Goal: Task Accomplishment & Management: Use online tool/utility

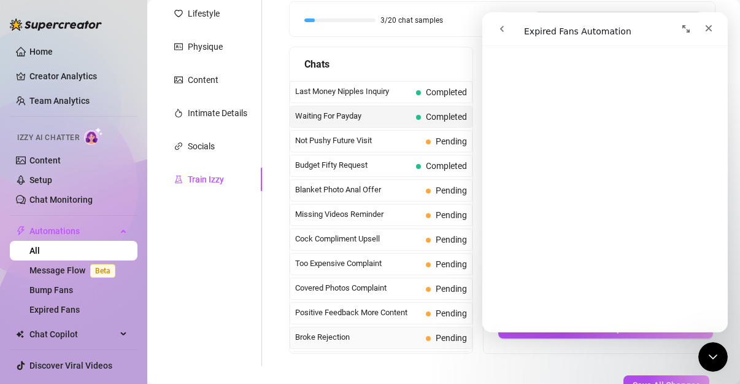
scroll to position [189, 0]
click at [53, 52] on link "Home" at bounding box center [40, 52] width 23 height 10
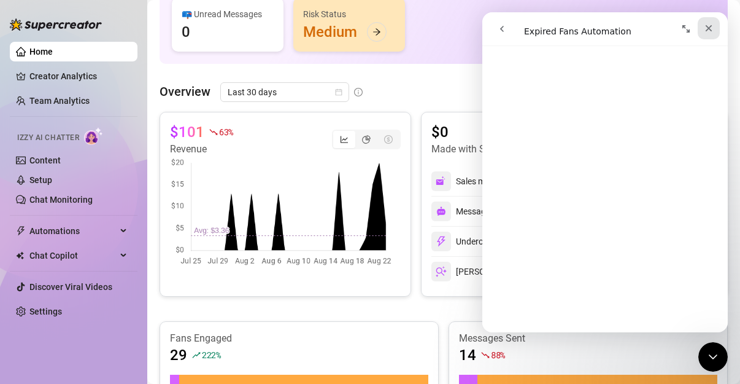
click at [715, 31] on div "Close" at bounding box center [709, 28] width 22 height 22
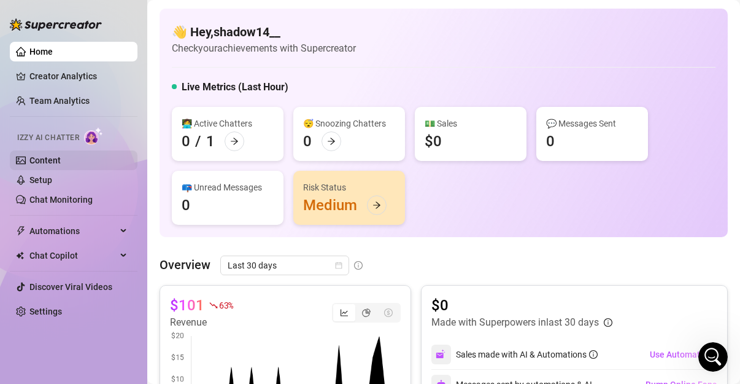
click at [61, 157] on link "Content" at bounding box center [44, 160] width 31 height 10
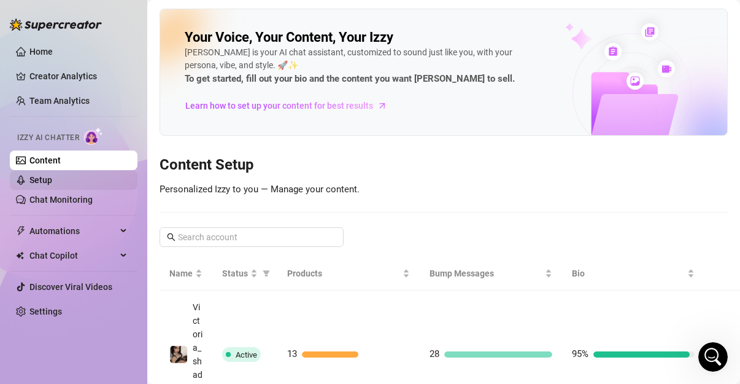
click at [52, 176] on link "Setup" at bounding box center [40, 180] width 23 height 10
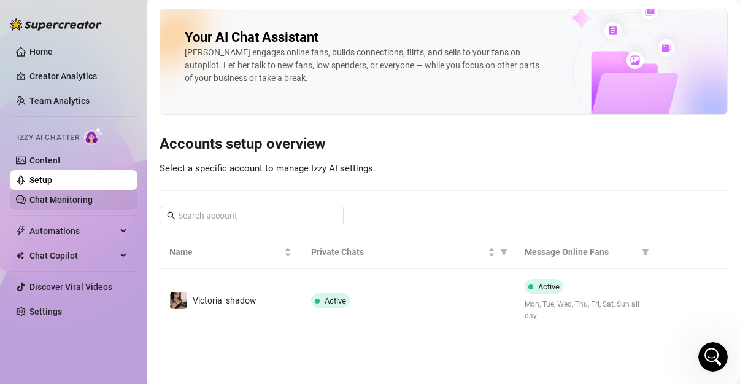
click at [82, 195] on link "Chat Monitoring" at bounding box center [60, 200] width 63 height 10
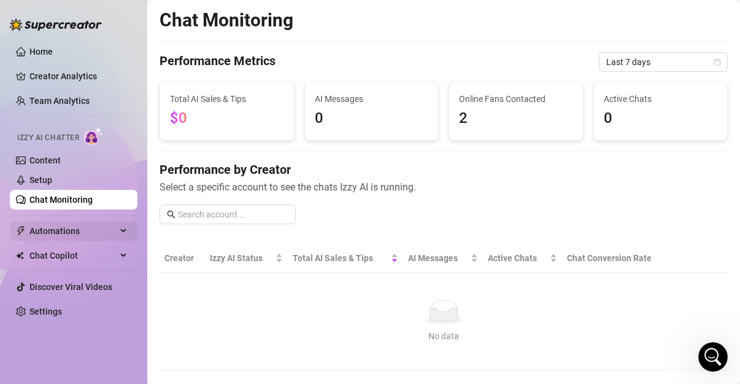
click at [88, 234] on span "Automations" at bounding box center [72, 231] width 87 height 20
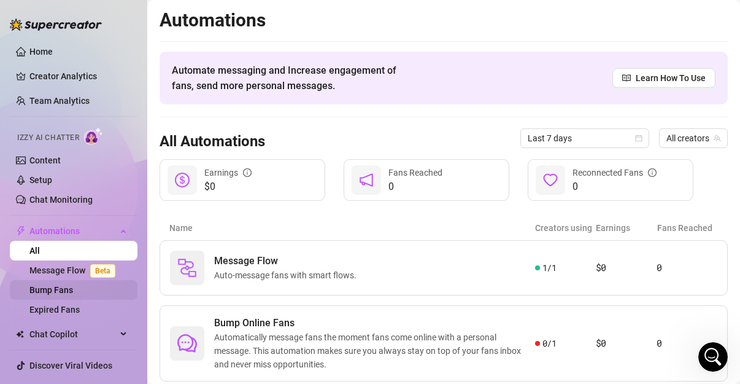
click at [73, 285] on link "Bump Fans" at bounding box center [51, 290] width 44 height 10
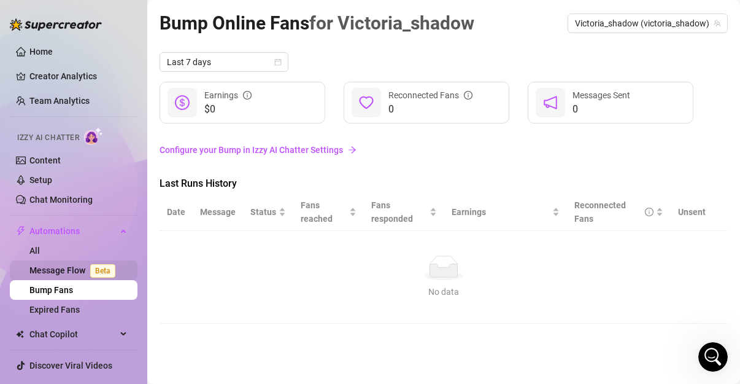
click at [76, 274] on link "Message Flow Beta" at bounding box center [74, 270] width 91 height 10
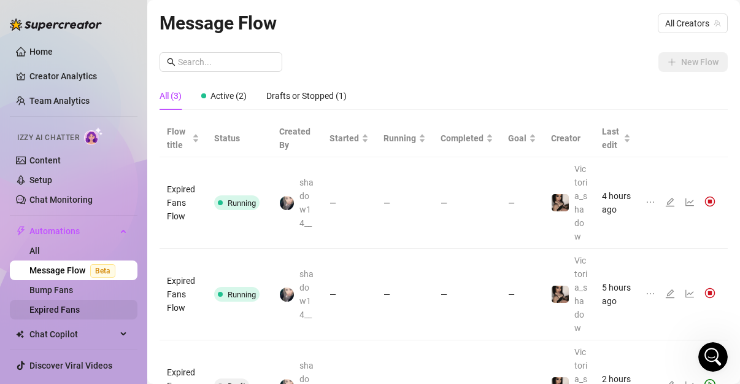
click at [77, 309] on link "Expired Fans" at bounding box center [54, 309] width 50 height 10
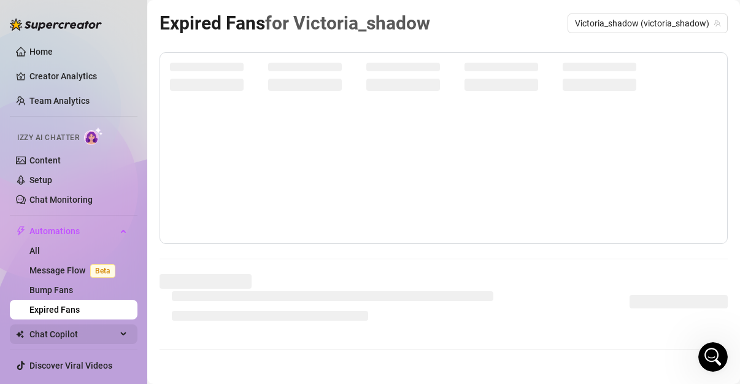
click at [72, 333] on span "Chat Copilot" at bounding box center [72, 334] width 87 height 20
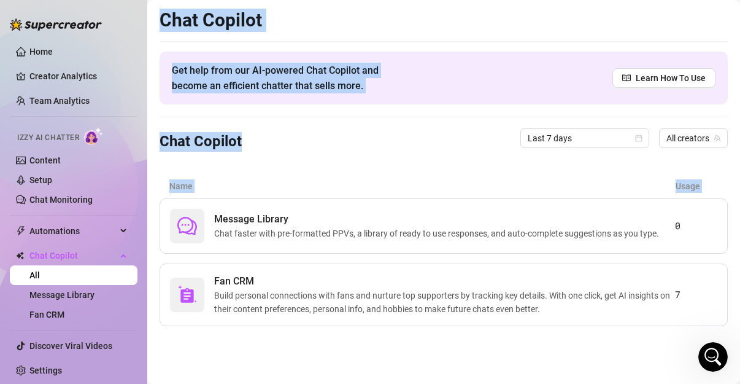
drag, startPoint x: 150, startPoint y: 233, endPoint x: 138, endPoint y: 268, distance: 36.3
click at [138, 268] on div "Home Creator Analytics Team Analytics Izzy AI Chatter Content Setup Chat Monito…" at bounding box center [370, 192] width 740 height 384
click at [339, 131] on div "Chat Copilot Last 7 days All creators" at bounding box center [444, 138] width 568 height 42
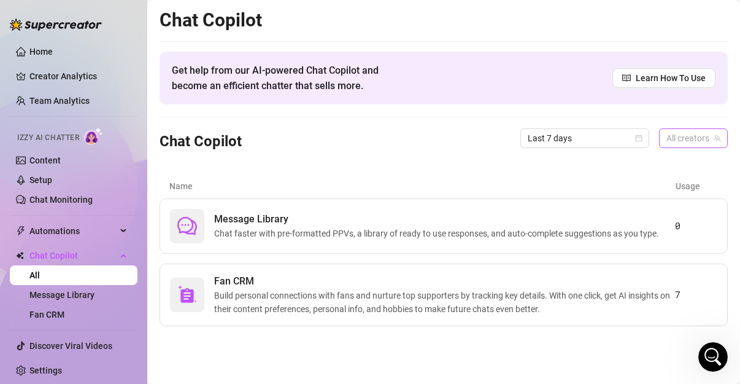
click at [691, 134] on span "All creators" at bounding box center [694, 138] width 54 height 18
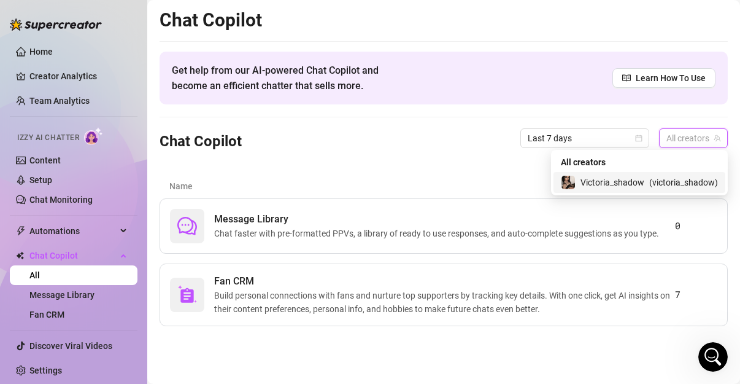
click at [658, 176] on span "( victoria_shadow )" at bounding box center [683, 183] width 69 height 14
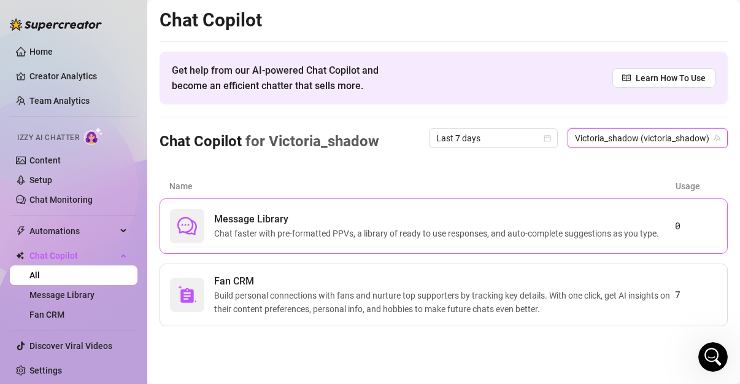
click at [478, 231] on span "Chat faster with pre-formatted PPVs, a library of ready to use responses, and a…" at bounding box center [439, 234] width 450 height 14
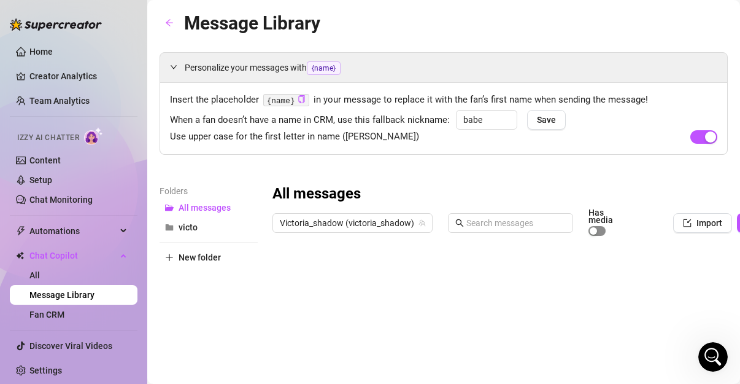
click at [596, 231] on button "button" at bounding box center [597, 231] width 17 height 10
click at [706, 228] on button "Import" at bounding box center [702, 223] width 59 height 20
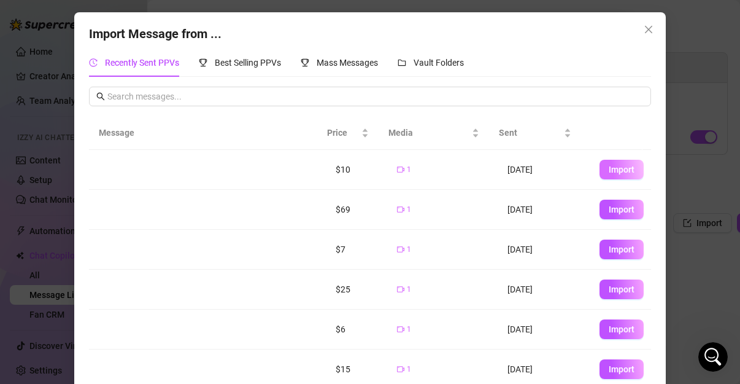
click at [609, 168] on span "Import" at bounding box center [622, 170] width 26 height 10
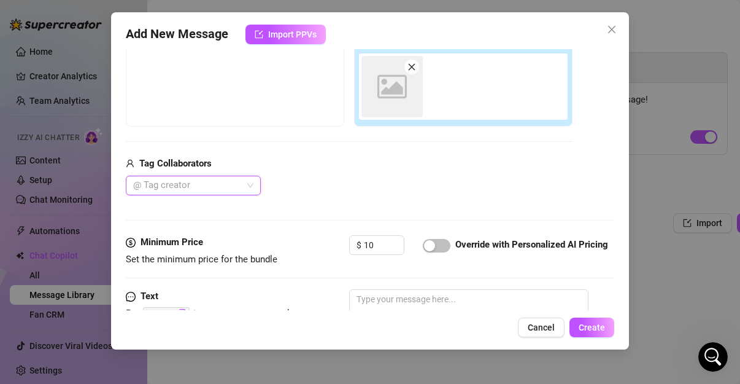
scroll to position [215, 0]
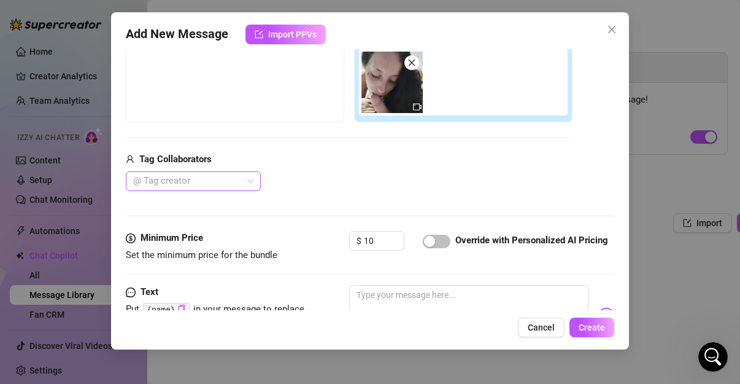
click at [184, 188] on div at bounding box center [186, 180] width 117 height 17
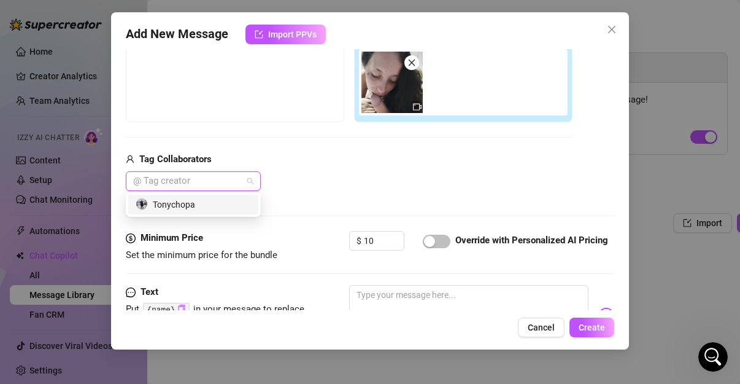
click at [181, 214] on div "Tonychopa" at bounding box center [193, 205] width 130 height 20
click at [300, 204] on div "Media Add Media from Vault Free preview Pay to view Tag Collaborators Tonychopa" at bounding box center [370, 101] width 489 height 259
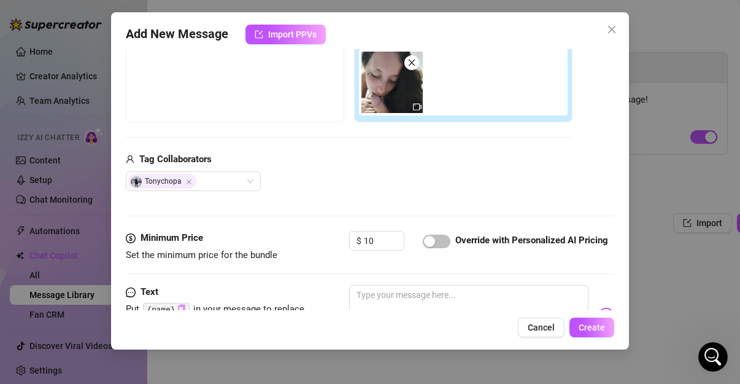
click at [432, 250] on div at bounding box center [437, 241] width 28 height 20
click at [433, 243] on div "button" at bounding box center [429, 241] width 11 height 11
click at [435, 291] on textarea at bounding box center [468, 309] width 239 height 49
type textarea "p"
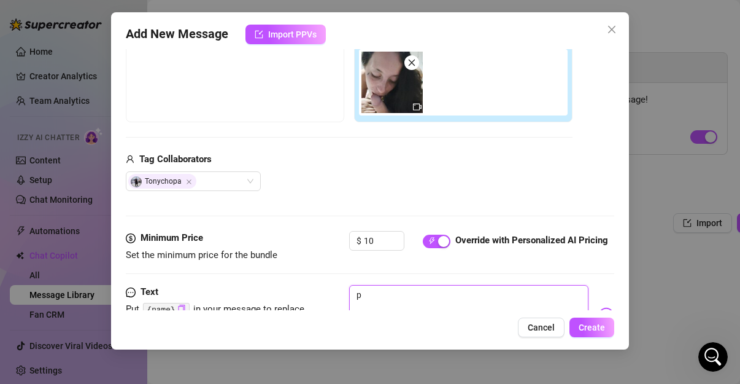
type textarea "pi"
type textarea "pip"
type textarea "pipa"
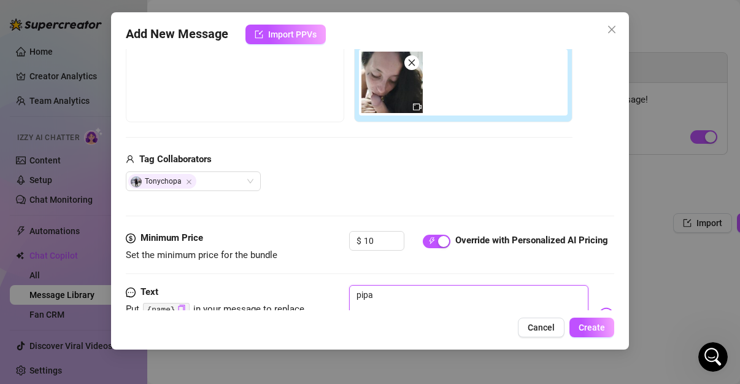
type textarea "pipa"
type textarea "pipa v"
type textarea "pipa vi"
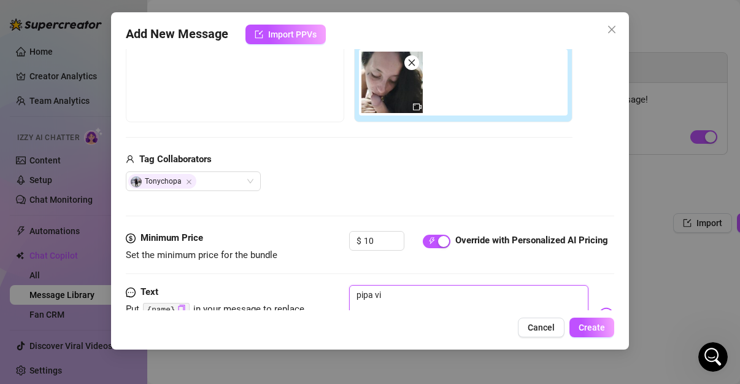
type textarea "pipa via"
type textarea "pipa vi"
type textarea "pipa v"
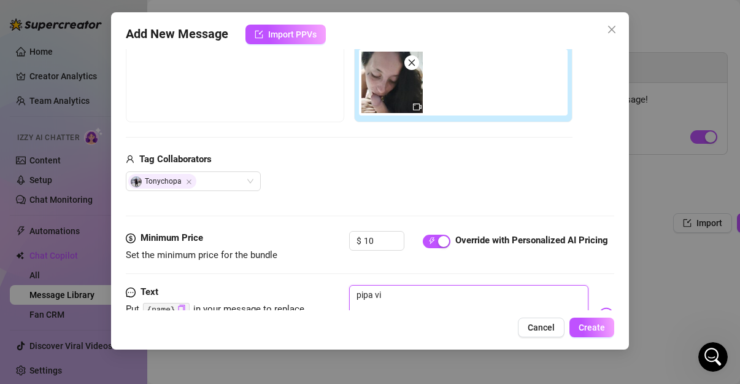
type textarea "pipa v"
type textarea "pipa"
type textarea "pipa b"
type textarea "pipa bi"
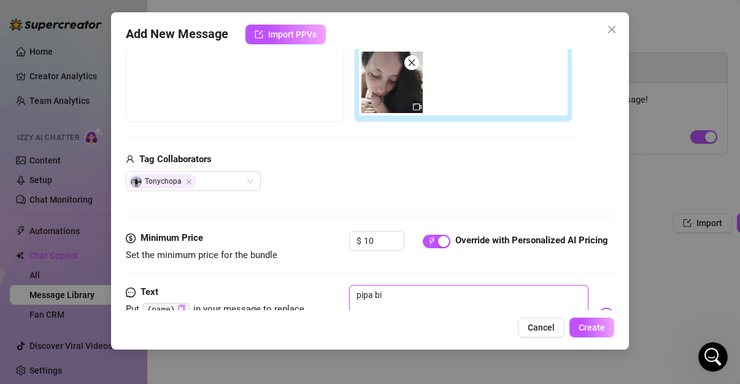
type textarea "pipa biz"
type textarea "pipa bi"
type textarea "pipa b"
type textarea "pipa"
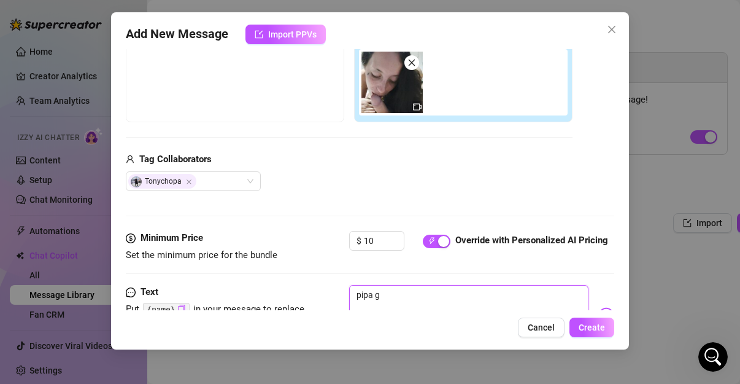
type textarea "pipa gi"
type textarea "pipa gia"
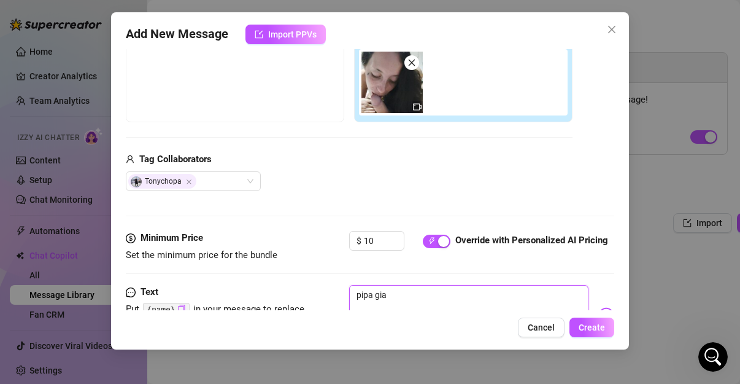
type textarea "pipa gia p"
type textarea "pipa gia pa"
type textarea "pipa gia par"
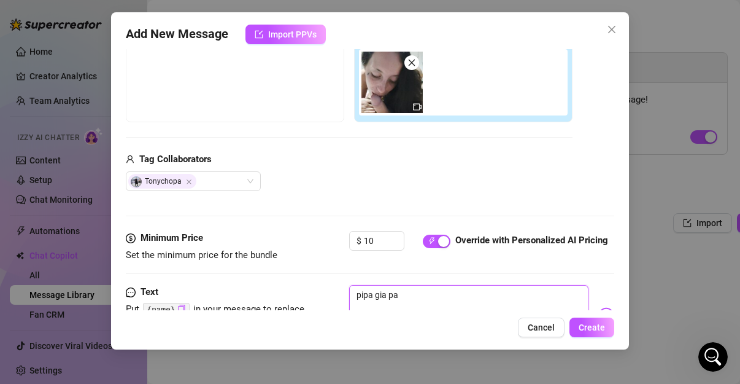
type textarea "pipa gia par"
type textarea "pipa gia part"
type textarea "pipa gia party"
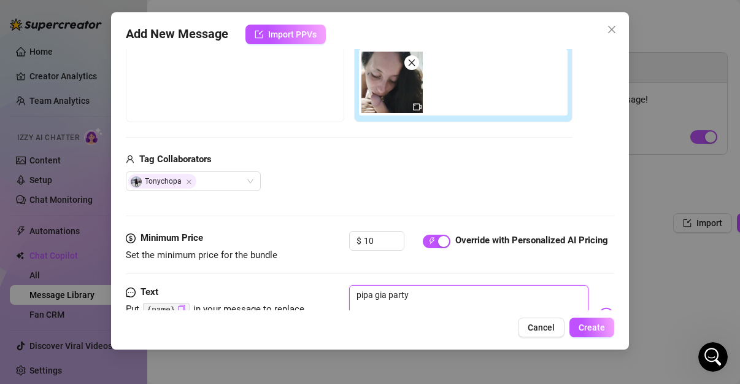
type textarea "pipa gia party"
type textarea "pipa gia party s"
type textarea "pipa gia party so"
type textarea "pipa gia party sou"
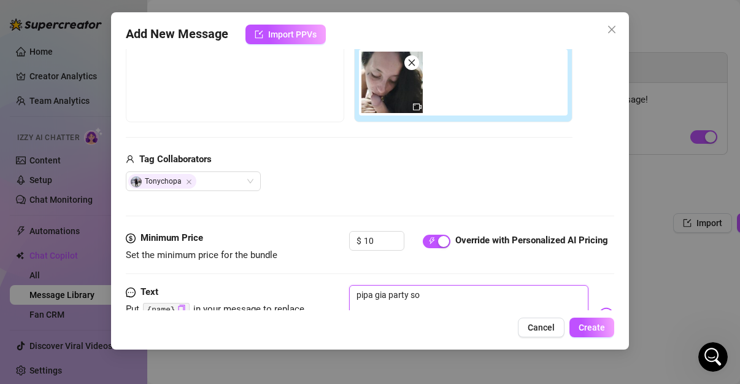
type textarea "pipa gia party sou"
type textarea "pipa gia party sou m"
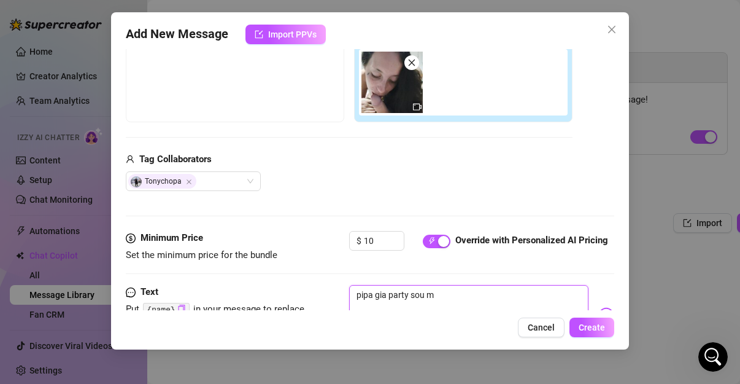
type textarea "pipa gia party sou mr"
type textarea "pipa gia party sou m"
type textarea "pipa gia party sou mo"
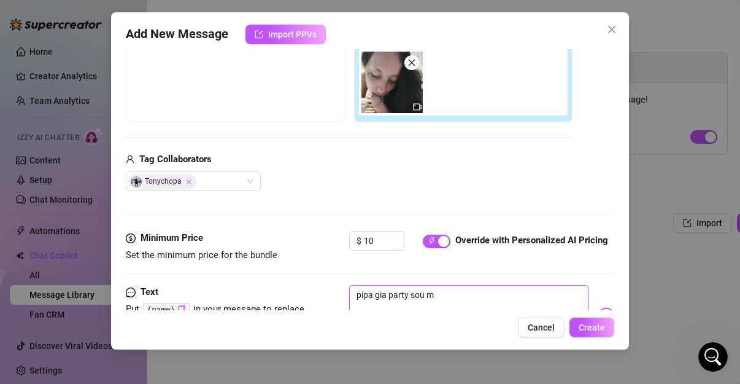
type textarea "pipa gia party sou mo"
type textarea "pipa gia party sou mor"
type textarea "pipa gia party [PERSON_NAME]"
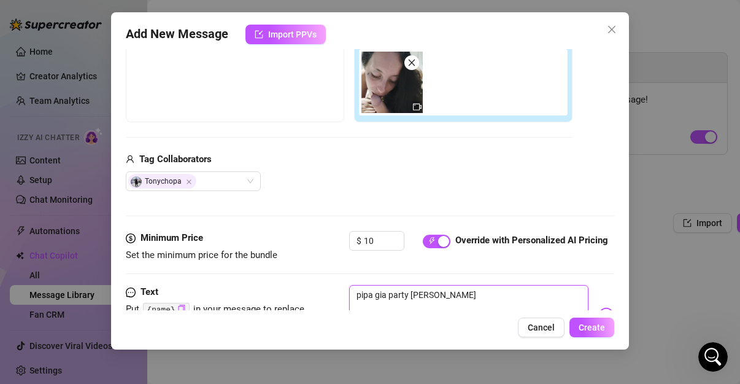
type textarea "pipa gia party [PERSON_NAME]"
type textarea "pipa gia party [PERSON_NAME] m"
type textarea "pipa gia party [PERSON_NAME] mo"
type textarea "pipa gia party [PERSON_NAME] mou"
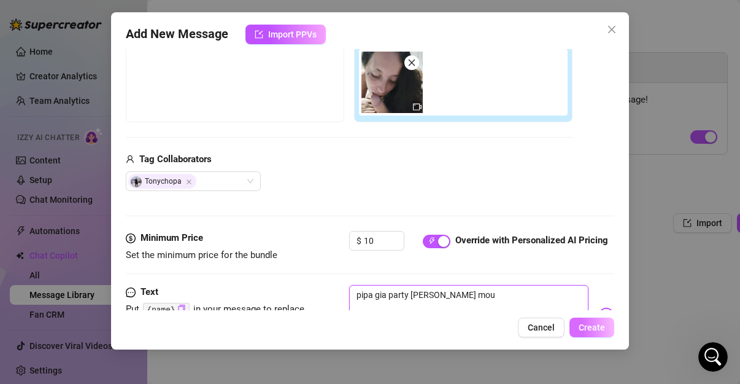
type textarea "pipa gia party [PERSON_NAME] mou"
click at [607, 330] on button "Create" at bounding box center [592, 327] width 45 height 20
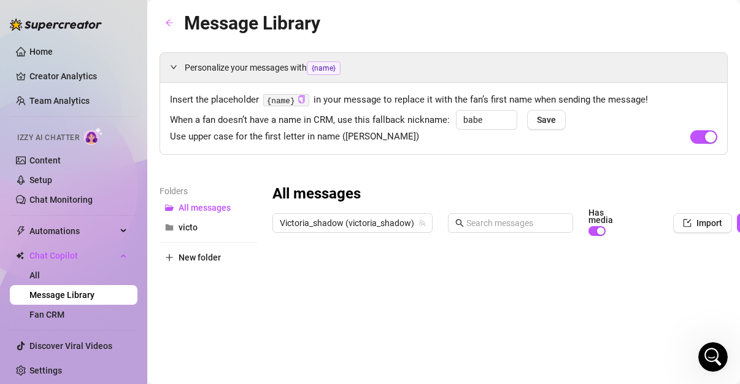
click at [676, 276] on div at bounding box center [547, 379] width 549 height 274
click at [672, 304] on div at bounding box center [547, 379] width 549 height 274
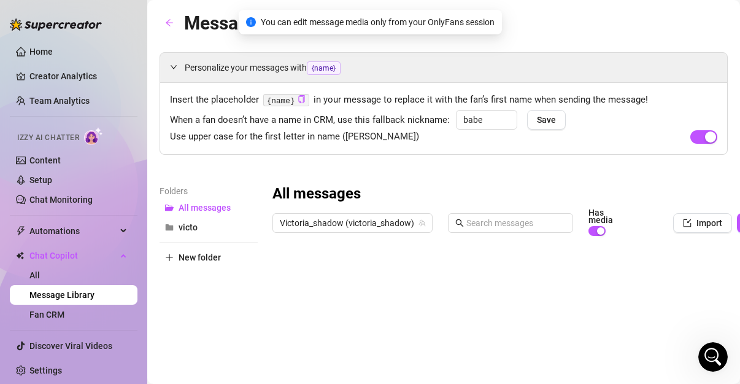
click at [661, 263] on div at bounding box center [547, 379] width 549 height 274
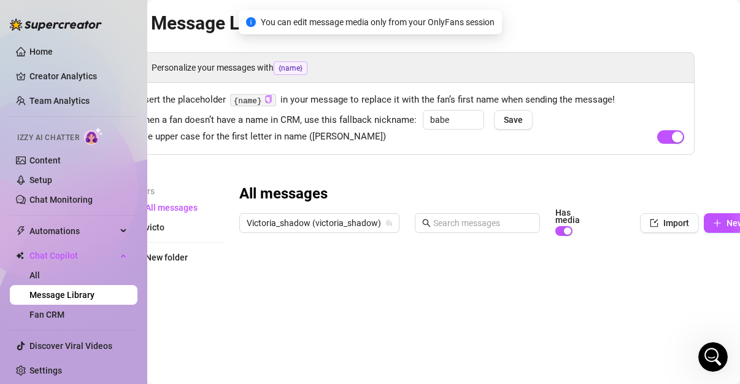
scroll to position [0, 89]
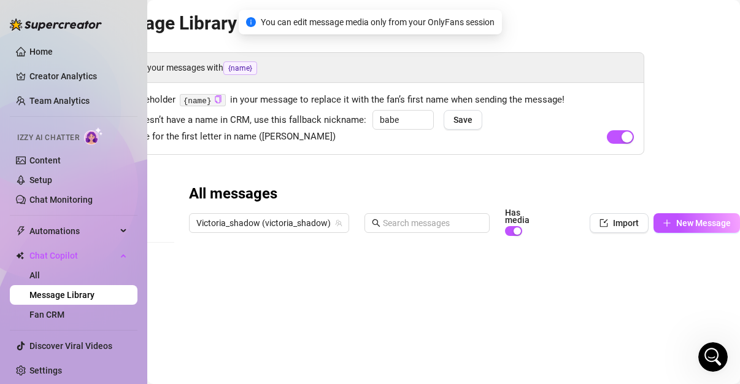
drag, startPoint x: 603, startPoint y: 376, endPoint x: 6, endPoint y: 7, distance: 702.6
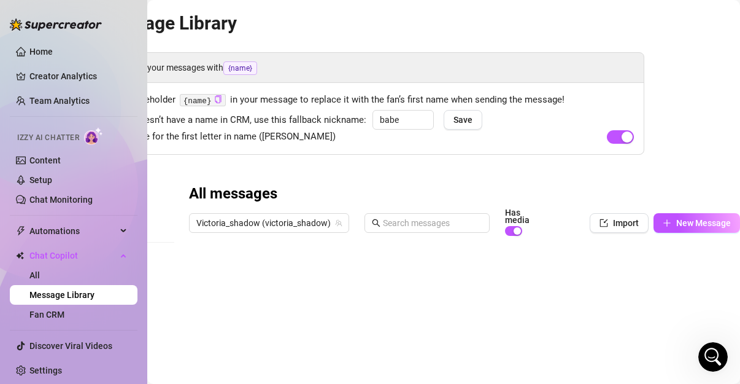
click at [707, 271] on div at bounding box center [463, 379] width 549 height 274
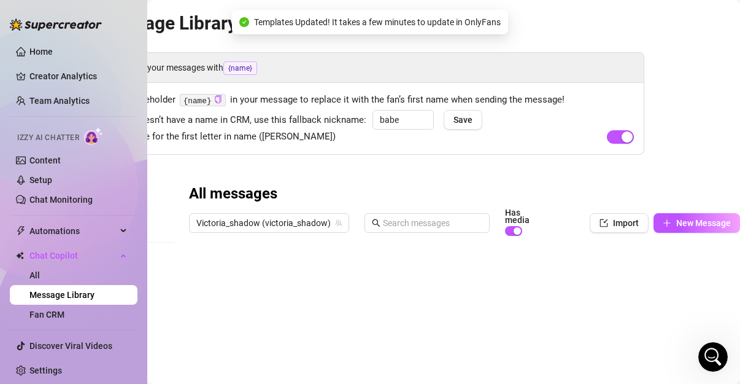
click at [694, 271] on div at bounding box center [463, 379] width 549 height 274
click at [703, 279] on div at bounding box center [463, 379] width 549 height 274
click at [588, 277] on div at bounding box center [463, 379] width 549 height 274
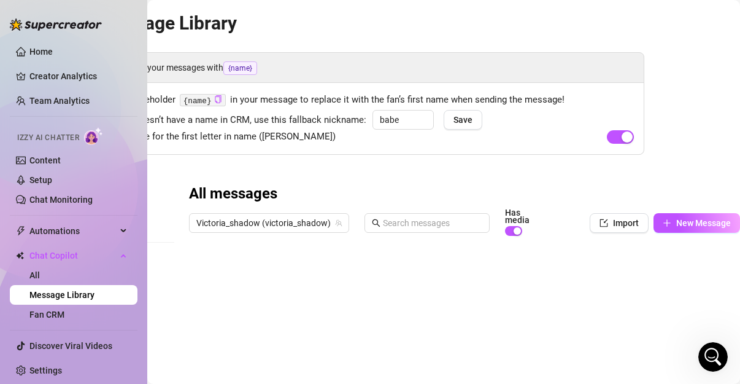
drag, startPoint x: 599, startPoint y: 271, endPoint x: 515, endPoint y: 263, distance: 83.9
click at [515, 263] on div at bounding box center [463, 379] width 549 height 274
click at [502, 277] on div at bounding box center [463, 379] width 549 height 274
click at [500, 274] on div at bounding box center [463, 379] width 549 height 274
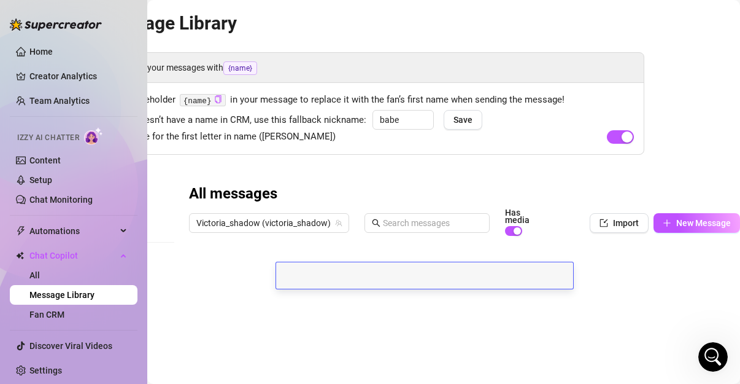
scroll to position [1, 0]
type textarea "how are you baby? do you want more of this?"
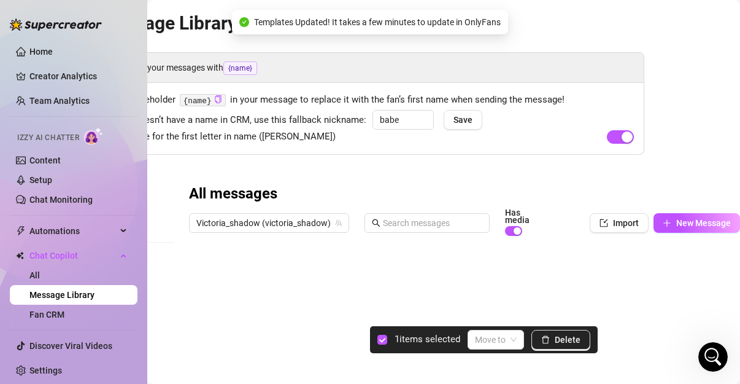
click at [195, 279] on div at bounding box center [463, 379] width 549 height 274
click at [198, 292] on div at bounding box center [463, 379] width 549 height 274
click at [198, 302] on div at bounding box center [463, 379] width 549 height 274
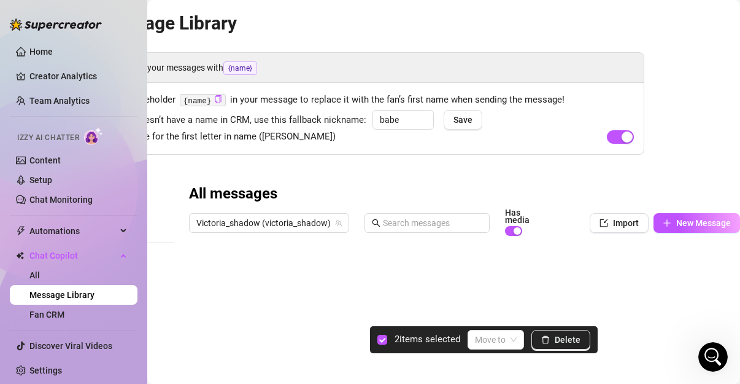
click at [195, 324] on div at bounding box center [463, 379] width 549 height 274
click at [511, 345] on span at bounding box center [496, 339] width 42 height 18
click at [511, 293] on div "All messages" at bounding box center [504, 296] width 50 height 14
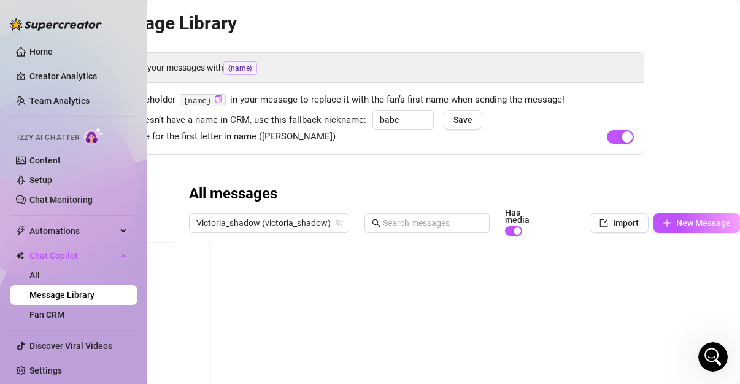
scroll to position [0, 29]
click at [558, 176] on div "Personalize your messages with {name} Insert the placeholder {name} in your mes…" at bounding box center [360, 283] width 568 height 463
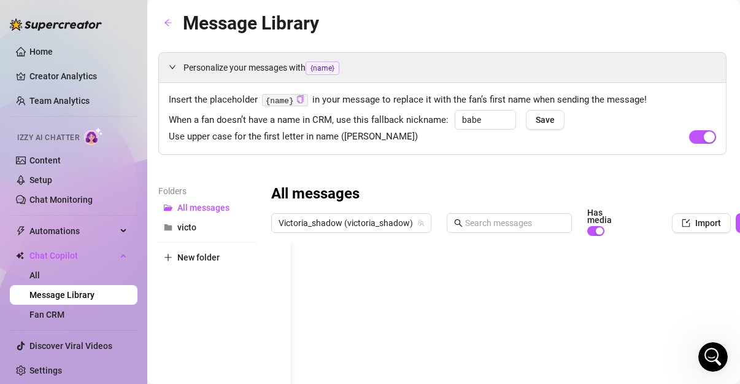
scroll to position [0, 0]
click at [235, 75] on div "Personalize your messages with {name}" at bounding box center [443, 67] width 567 height 29
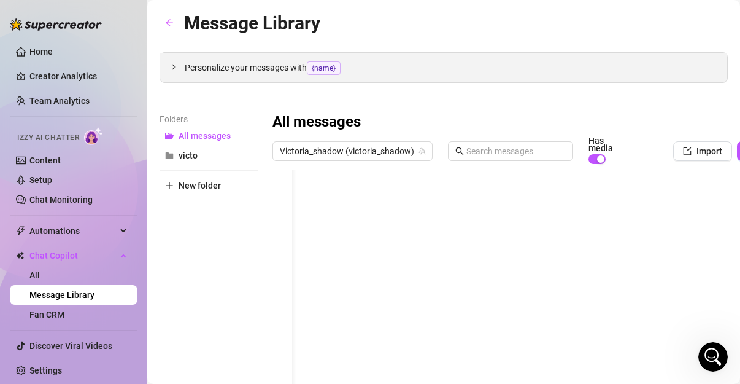
click at [245, 79] on div "Personalize your messages with {name}" at bounding box center [443, 67] width 567 height 29
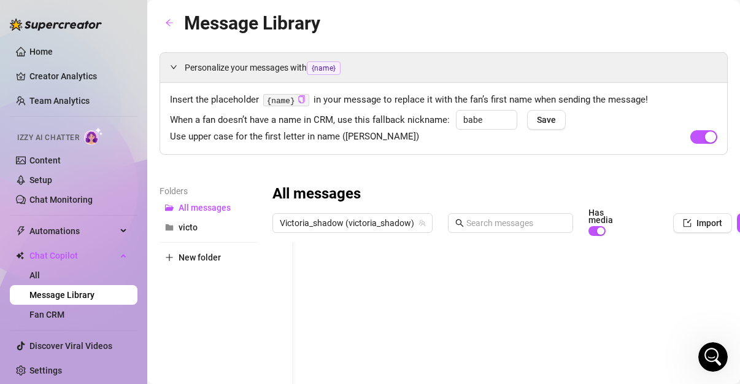
drag, startPoint x: 328, startPoint y: 309, endPoint x: 398, endPoint y: 310, distance: 70.6
click at [398, 310] on div at bounding box center [547, 379] width 549 height 274
click at [700, 222] on span "Import" at bounding box center [710, 223] width 26 height 10
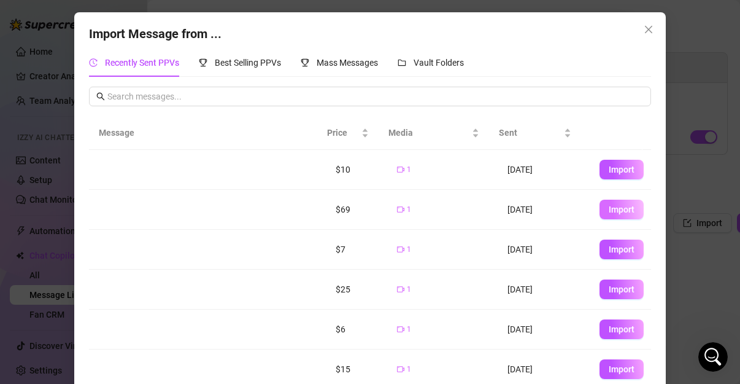
click at [600, 204] on button "Import" at bounding box center [622, 210] width 44 height 20
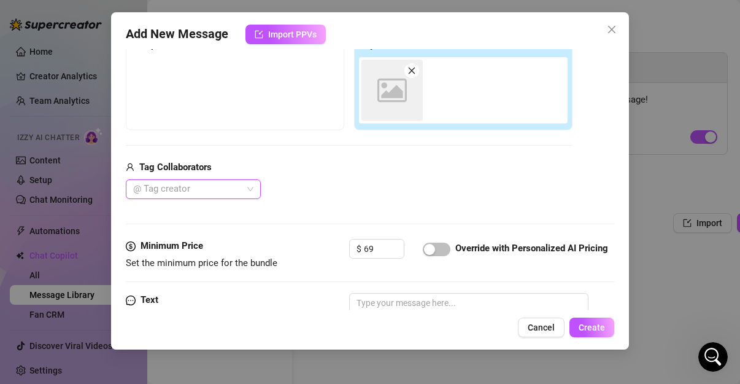
scroll to position [215, 0]
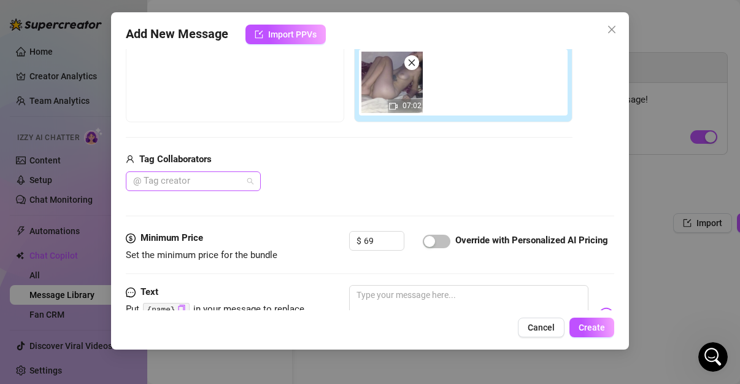
click at [180, 182] on div at bounding box center [186, 180] width 117 height 17
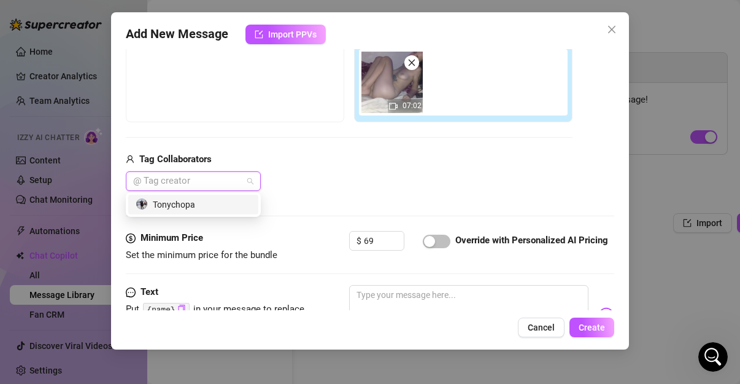
click at [176, 209] on div "Tonychopa" at bounding box center [193, 205] width 115 height 14
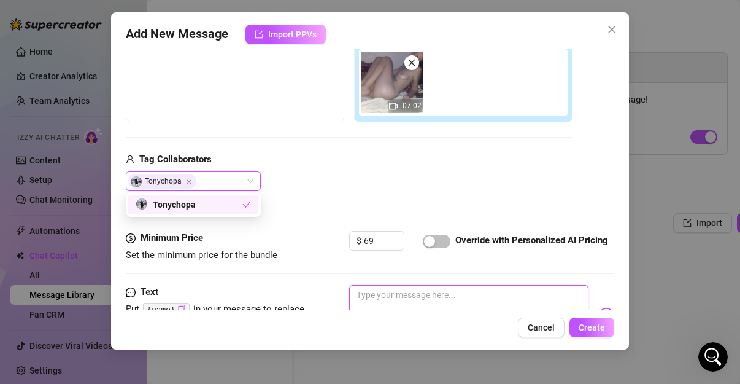
click at [368, 286] on textarea at bounding box center [468, 309] width 239 height 49
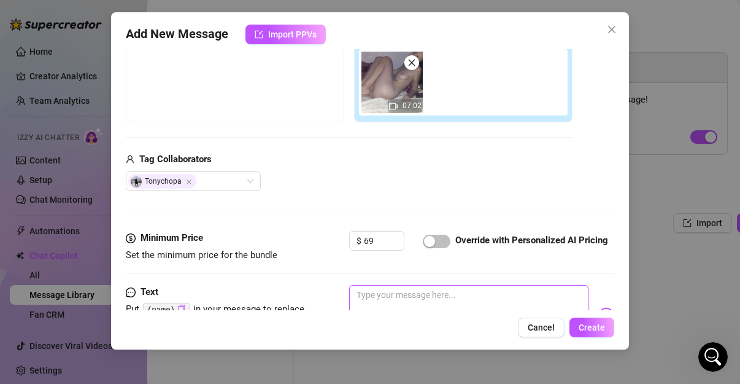
type textarea "g"
type textarea "Type your message here..."
type textarea "t"
type textarea "tr"
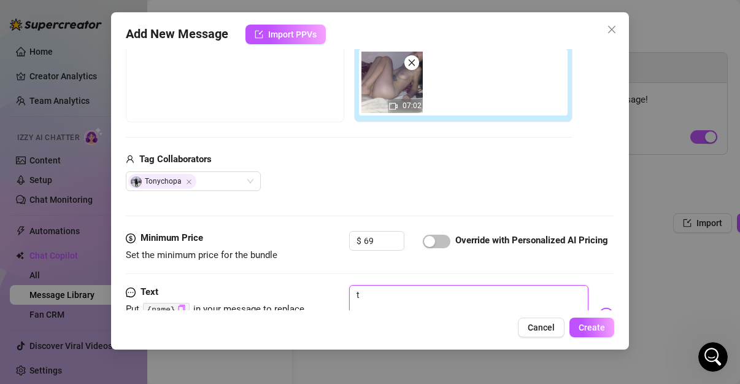
type textarea "tr"
type textarea "tre"
type textarea "trel"
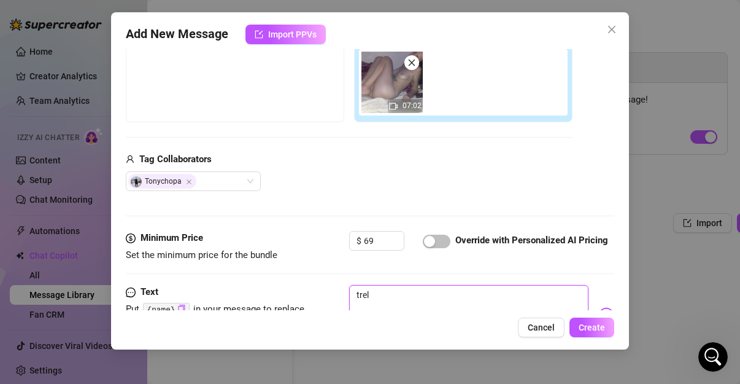
type textarea "trelo"
type textarea "trelo g"
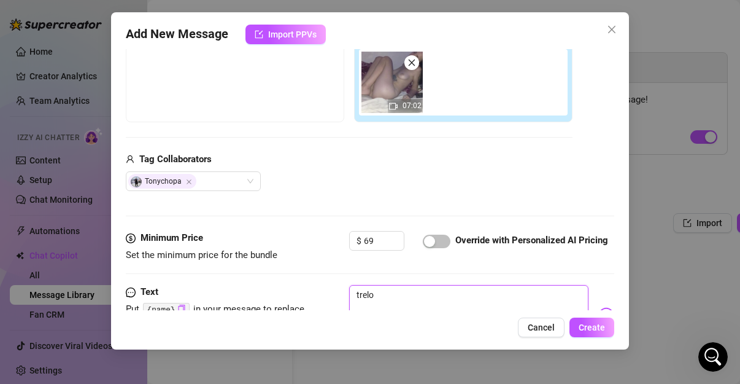
type textarea "trelo g"
type textarea "trelo ga"
type textarea "trelo gam"
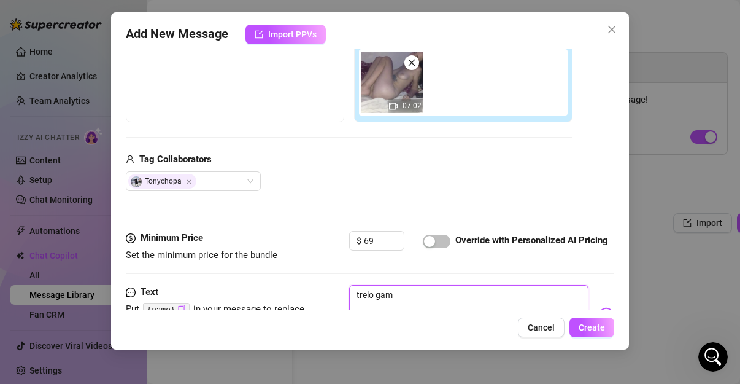
type textarea "trelo gami"
type textarea "trelo gamis"
type textarea "trelo gamisi"
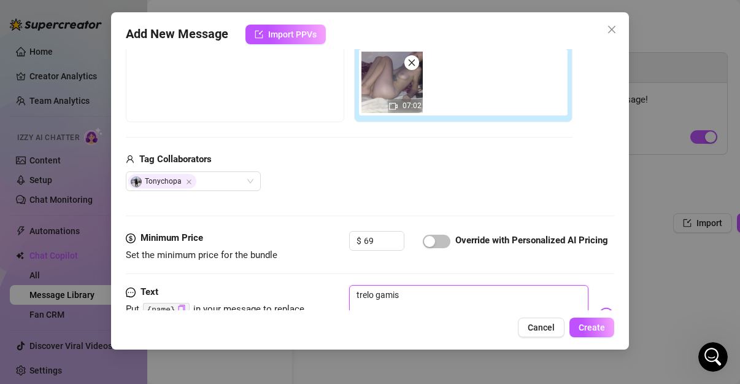
type textarea "trelo gamisi"
type textarea "trelo gamisi a"
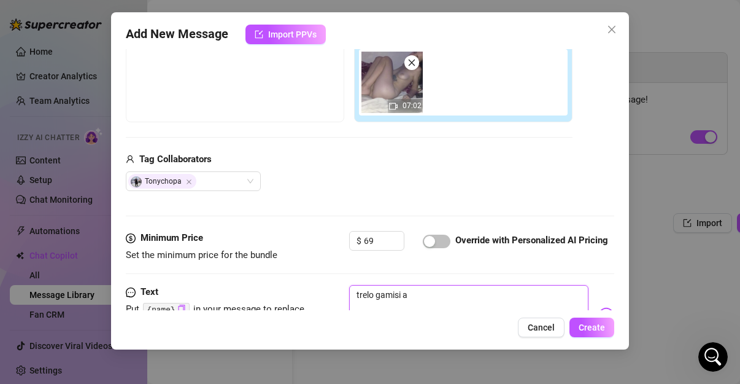
type textarea "trelo gamisi ak"
type textarea "trelo gamisi aks"
type textarea "trelo gamisi aksi"
type textarea "trelo gamisi aksiz"
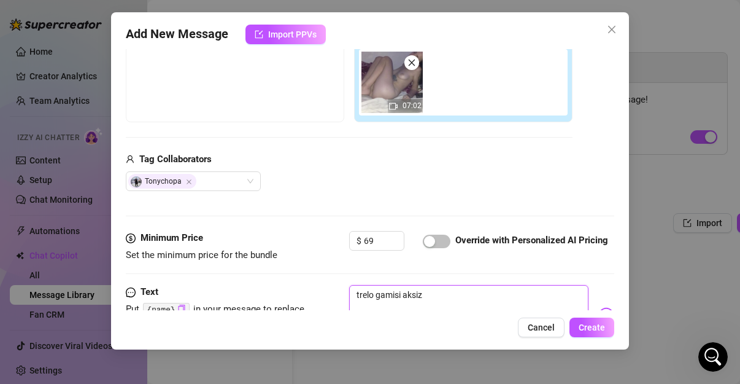
type textarea "trelo gamisi aksizi"
type textarea "trelo gamisi aksizi t"
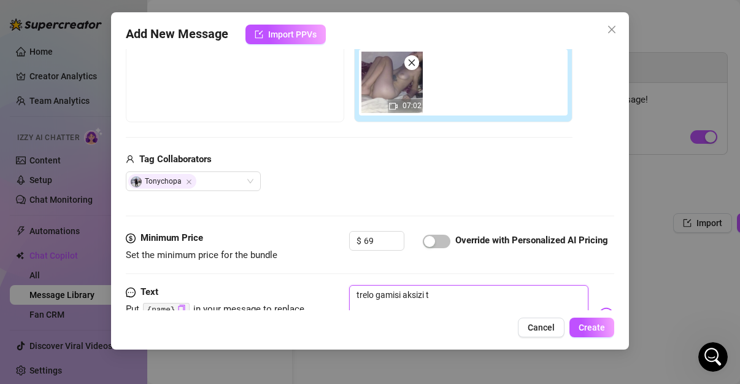
type textarea "trelo gamisi aksizi ta"
type textarea "trelo gamisi aksizi ta e"
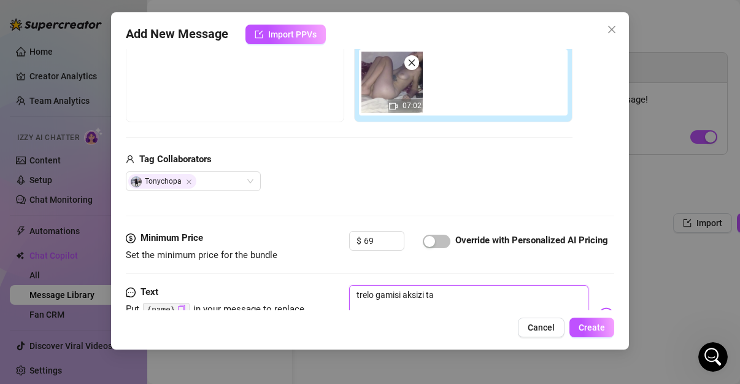
type textarea "trelo gamisi aksizi ta e"
type textarea "trelo gamisi aksizi ta"
type textarea "trelo gamisi aksizi ta l"
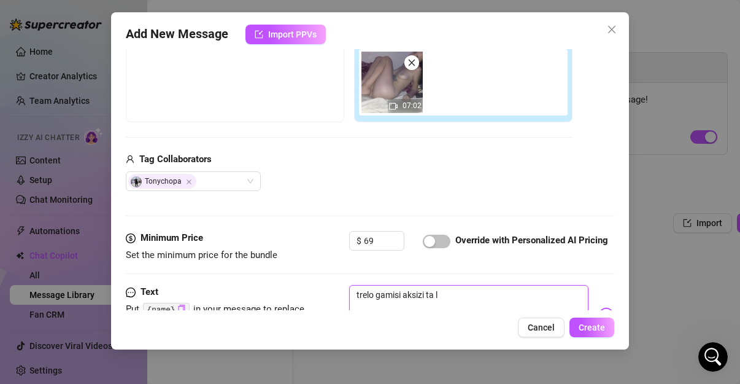
type textarea "trelo gamisi aksizi ta le"
type textarea "trelo gamisi aksizi ta lef"
type textarea "trelo gamisi aksizi ta left"
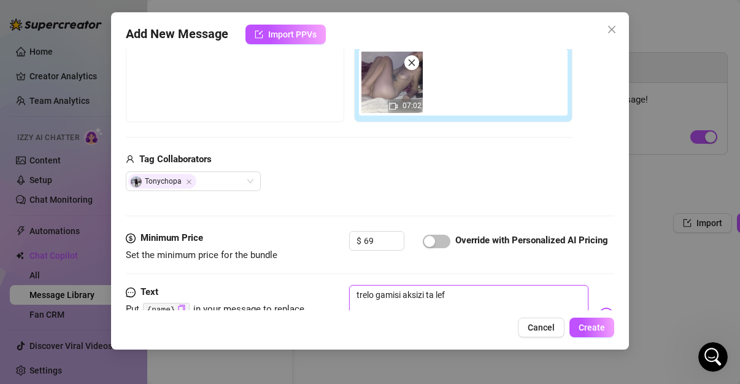
type textarea "trelo gamisi aksizi ta left"
type textarea "trelo gamisi aksizi ta lefta"
type textarea "trelo gamisi aksizi ta lefta y"
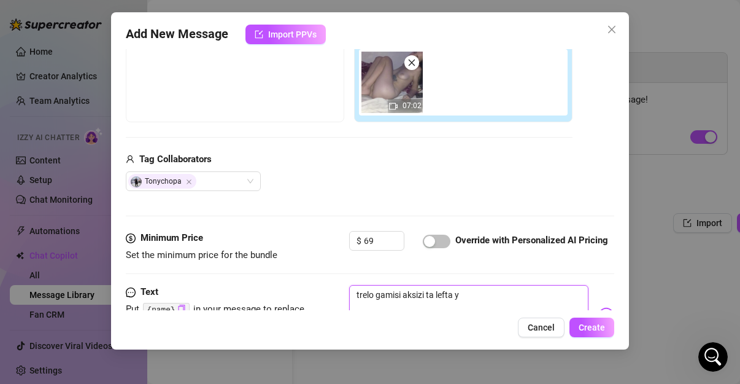
type textarea "trelo gamisi aksizi ta lefta yo"
type textarea "trelo gamisi aksizi ta lefta y"
type textarea "trelo gamisi aksizi ta lefta"
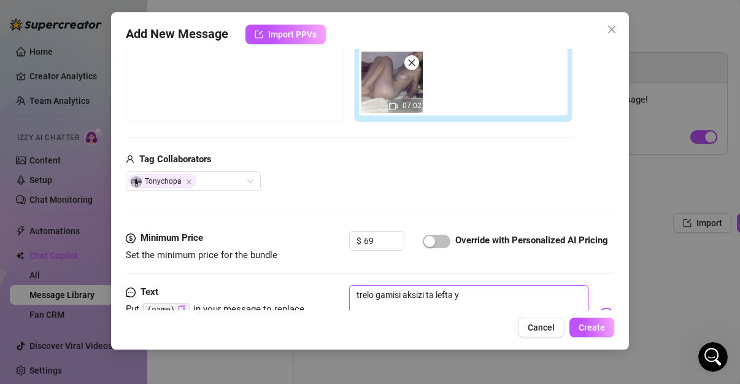
type textarea "trelo gamisi aksizi ta lefta"
type textarea "trelo gamisi aksizi ta lefta t"
type textarea "trelo gamisi aksizi ta lefta to"
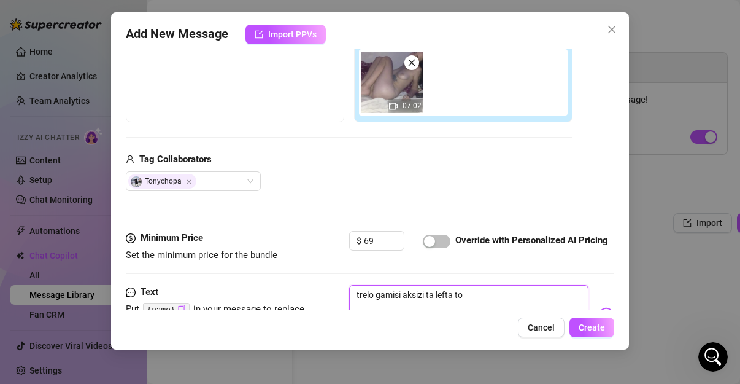
type textarea "trelo gamisi aksizi ta lefta tou"
type textarea "trelo gamisi aksizi ta lefta tou@"
type textarea "trelo gamisi aksizi ta lefta tou@@"
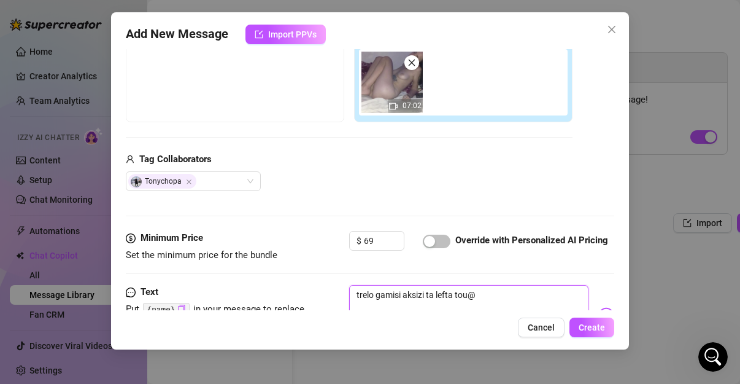
type textarea "trelo gamisi aksizi ta lefta tou@@"
type textarea "trelo gamisi aksizi ta lefta tou@"
type textarea "trelo gamisi aksizi ta lefta tou"
type textarea "trelo gamisi aksizi ta lefta tou!"
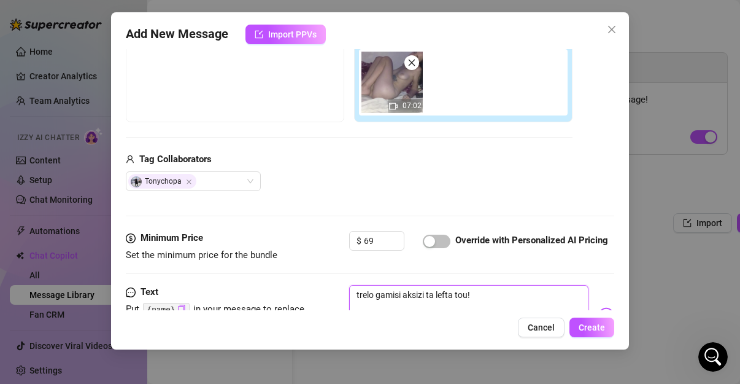
type textarea "trelo gamisi aksizi ta lefta tou!!"
type textarea "trelo gamisi aksizi ta lefta tou!! p"
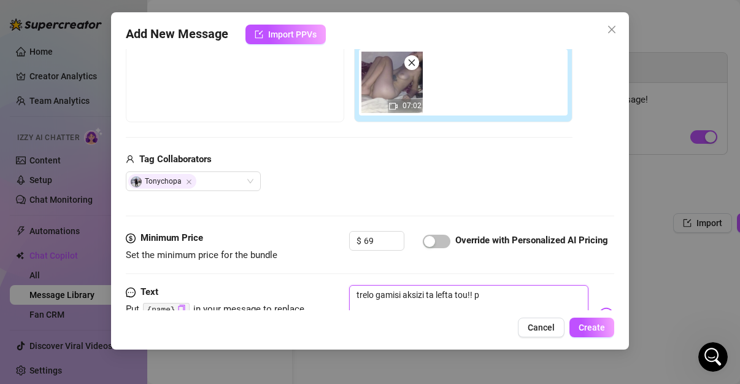
type textarea "trelo gamisi aksizi ta lefta tou!! pa"
type textarea "trelo gamisi aksizi ta lefta tou!! par"
type textarea "trelo gamisi aksizi ta lefta tou!! part"
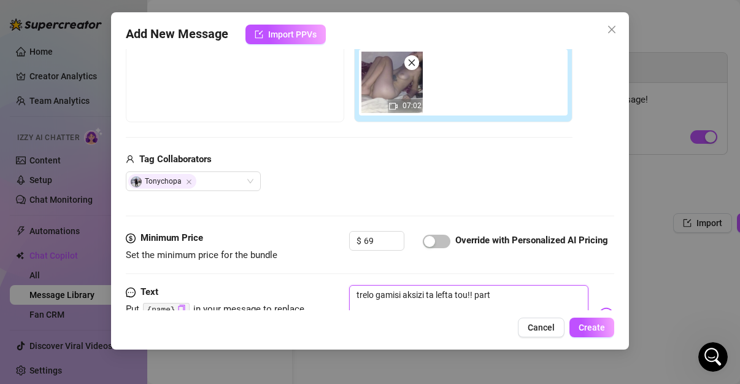
type textarea "trelo gamisi aksizi ta lefta tou!! parto"
type textarea "trelo gamisi aksizi ta lefta tou!! parto k"
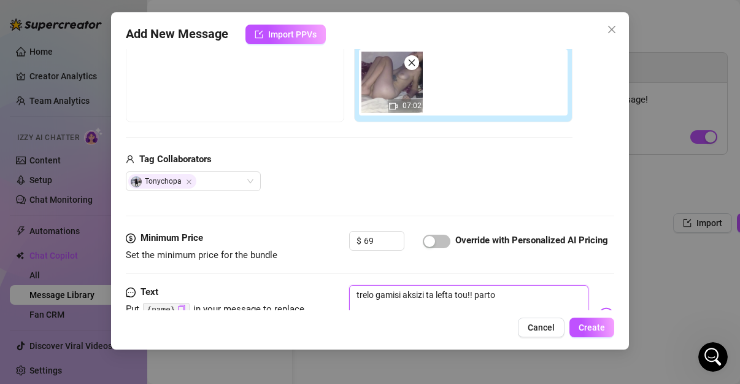
type textarea "trelo gamisi aksizi ta lefta tou!! parto k"
type textarea "trelo gamisi aksizi ta lefta tou!! parto ka"
type textarea "trelo gamisi aksizi ta lefta tou!! parto kai"
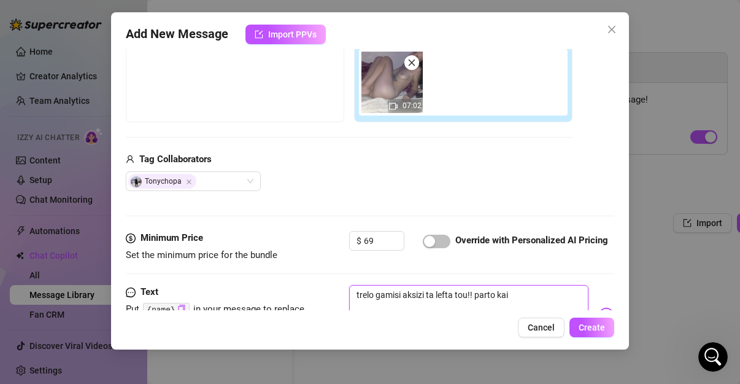
type textarea "trelo gamisi aksizi ta lefta tou!! parto kai"
type textarea "trelo gamisi aksizi ta lefta tou!! parto kai d"
type textarea "trelo gamisi aksizi ta lefta tou!! parto kai de"
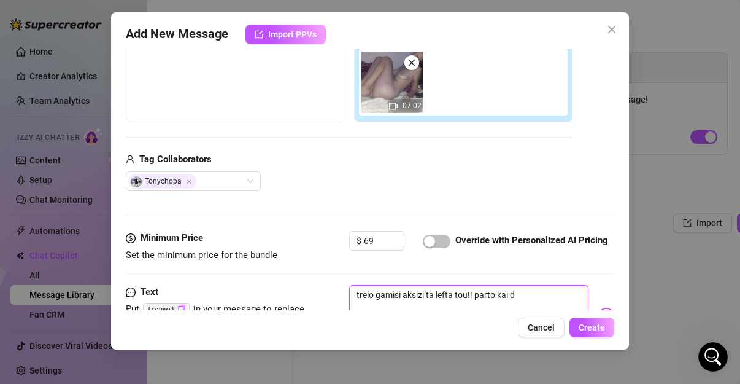
type textarea "trelo gamisi aksizi ta lefta tou!! parto kai de"
type textarea "trelo gamisi aksizi ta lefta tou!! parto kai den"
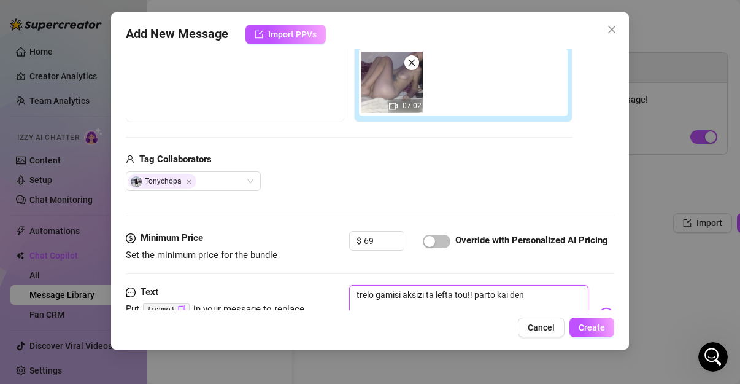
type textarea "trelo gamisi aksizi ta lefta tou!! parto kai den t"
type textarea "trelo gamisi aksizi ta lefta tou!! parto kai den th"
type textarea "trelo gamisi aksizi ta lefta tou!! parto kai den tha"
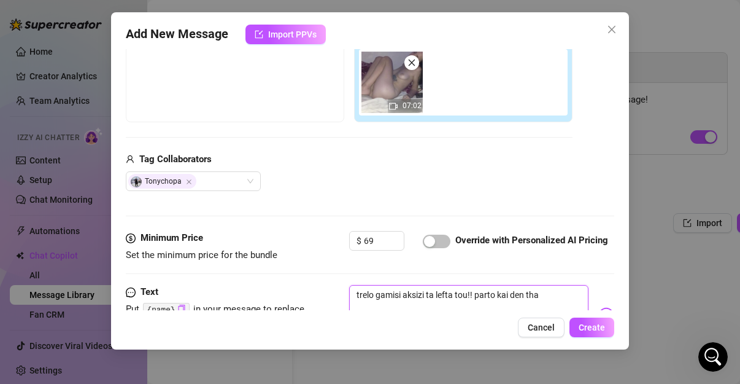
type textarea "trelo gamisi aksizi ta lefta tou!! parto kai den tha"
type textarea "trelo gamisi aksizi ta lefta tou!! parto kai den tha x"
type textarea "trelo gamisi aksizi ta lefta tou!! parto kai den tha xa"
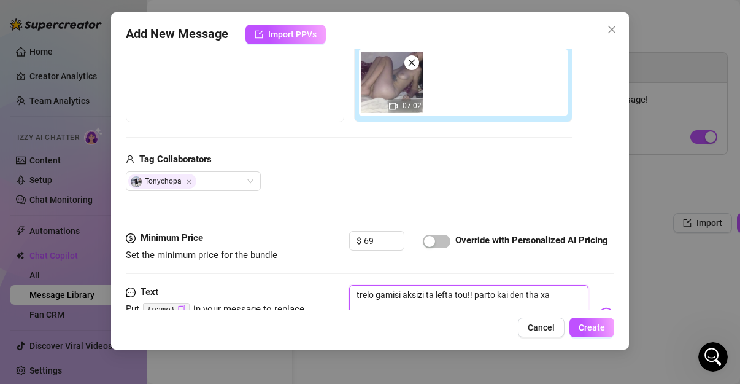
type textarea "trelo gamisi aksizi ta lefta tou!! parto kai den tha xas"
type textarea "trelo gamisi aksizi ta lefta tou!! parto kai den tha xase"
type textarea "trelo gamisi aksizi ta lefta tou!! parto kai den tha xasei"
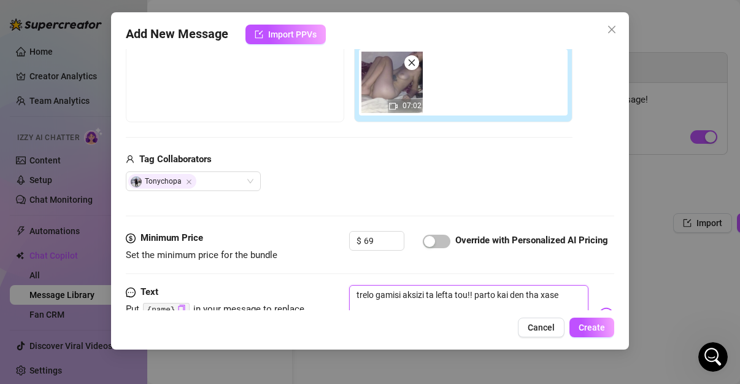
type textarea "trelo gamisi aksizi ta lefta tou!! parto kai den tha xasei"
type textarea "trelo gamisi aksizi ta lefta tou!! parto kai den tha xaseis"
click at [439, 241] on span "button" at bounding box center [437, 241] width 28 height 14
click at [584, 327] on span "Create" at bounding box center [592, 327] width 26 height 10
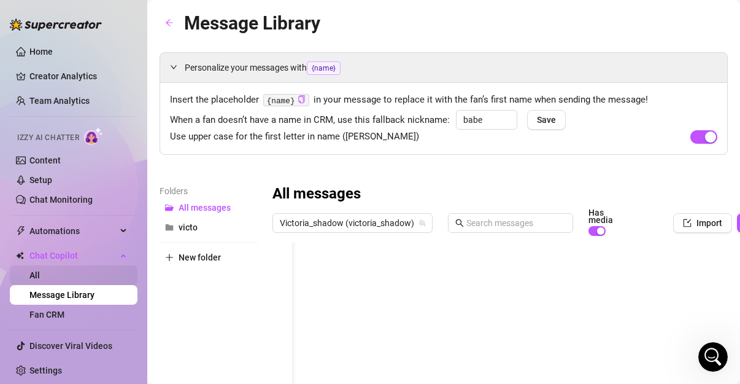
click at [40, 277] on link "All" at bounding box center [34, 275] width 10 height 10
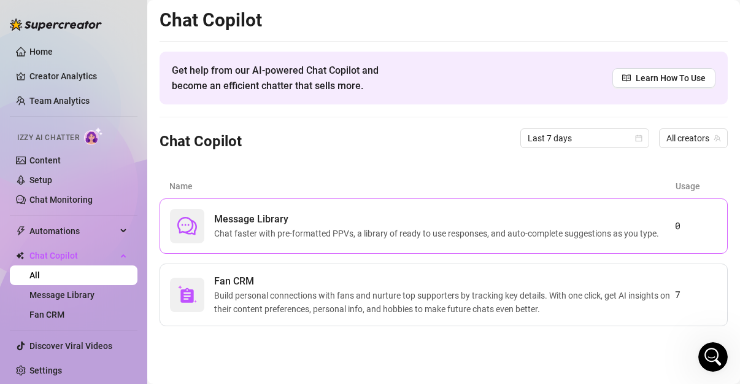
click at [214, 217] on span "Message Library" at bounding box center [439, 219] width 450 height 15
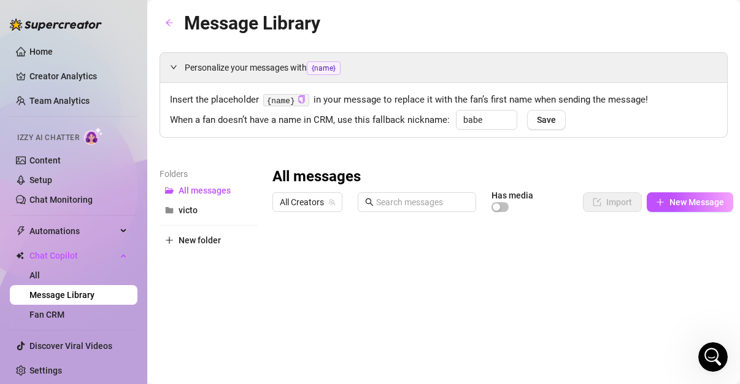
click at [283, 249] on div at bounding box center [503, 354] width 460 height 274
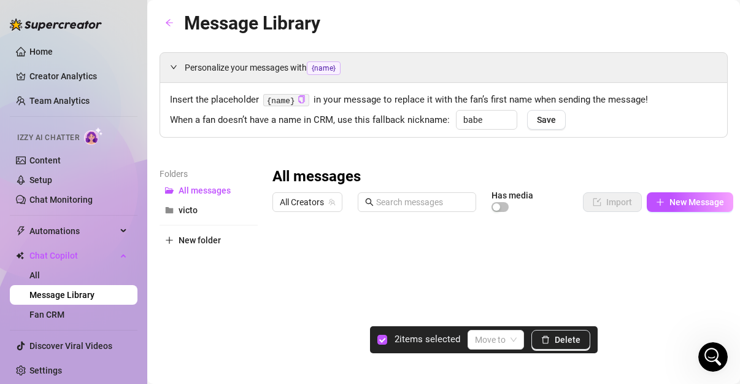
click at [281, 272] on div at bounding box center [503, 354] width 460 height 274
click at [286, 295] on div at bounding box center [503, 354] width 460 height 274
click at [290, 322] on div at bounding box center [503, 354] width 460 height 274
click at [306, 200] on span "All Creators" at bounding box center [307, 202] width 55 height 18
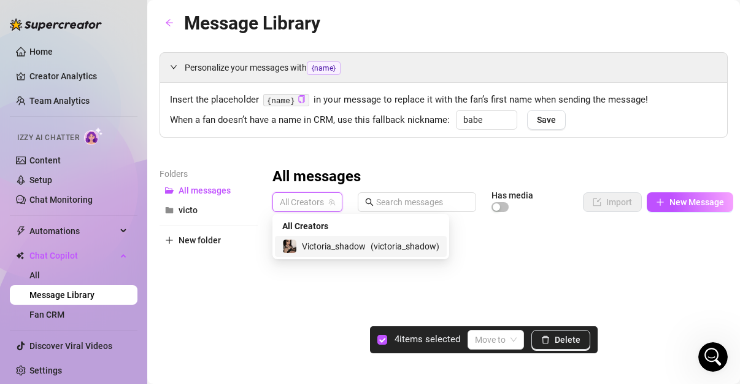
click at [313, 255] on div "Victoria_shadow ( victoria_shadow )" at bounding box center [361, 246] width 172 height 21
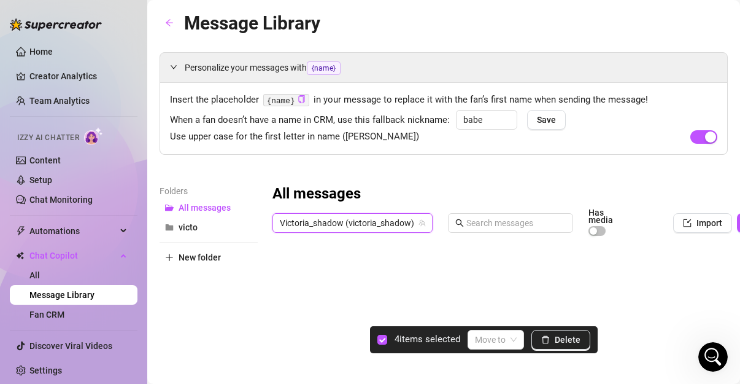
click at [455, 133] on div "Use upper case for the first letter in name ([PERSON_NAME])" at bounding box center [444, 137] width 548 height 15
click at [546, 119] on span "Save" at bounding box center [546, 120] width 19 height 10
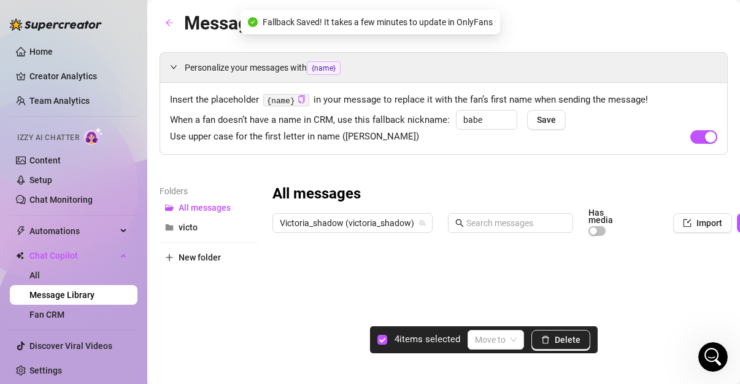
click at [558, 178] on div "Personalize your messages with {name} Insert the placeholder {name} in your mes…" at bounding box center [444, 283] width 568 height 463
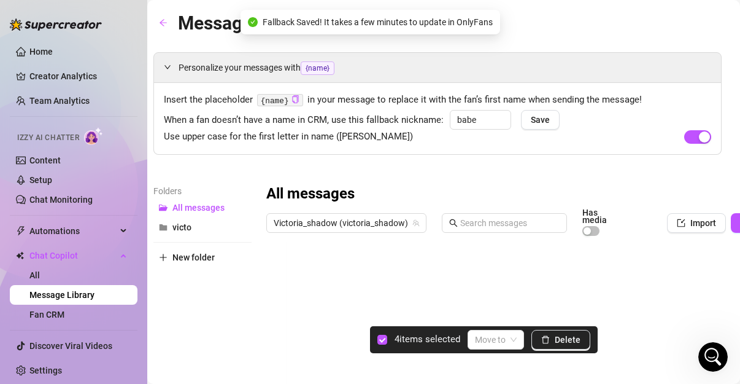
scroll to position [0, 6]
click at [100, 235] on span "Automations" at bounding box center [72, 231] width 87 height 20
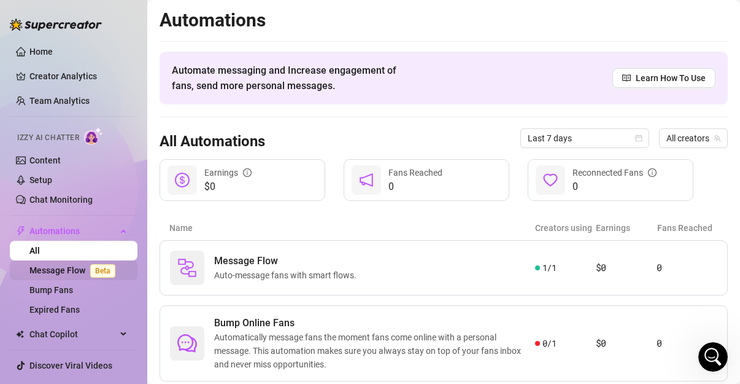
click at [54, 271] on link "Message Flow Beta" at bounding box center [74, 270] width 91 height 10
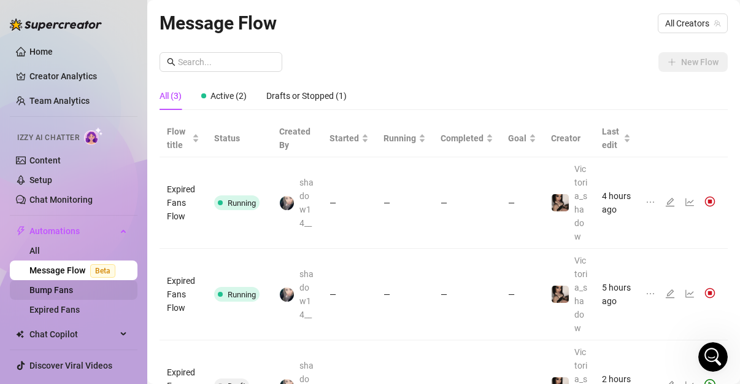
click at [73, 295] on link "Bump Fans" at bounding box center [51, 290] width 44 height 10
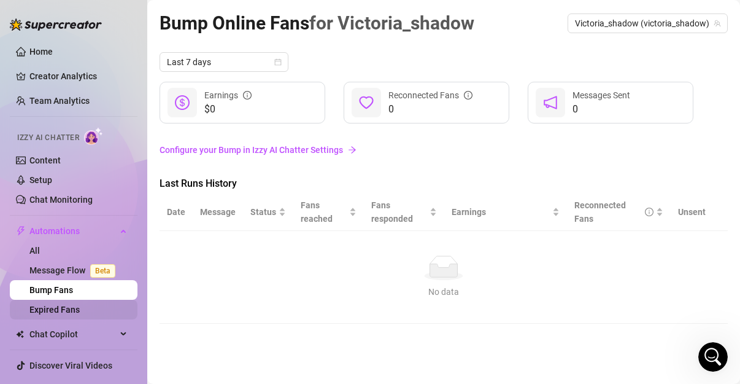
click at [59, 311] on link "Expired Fans" at bounding box center [54, 309] width 50 height 10
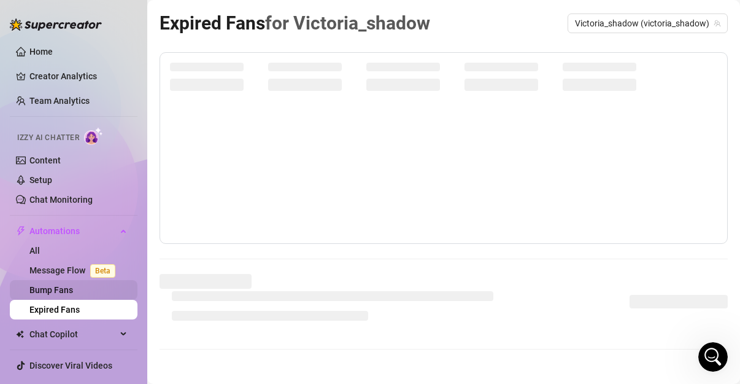
click at [73, 285] on link "Bump Fans" at bounding box center [51, 290] width 44 height 10
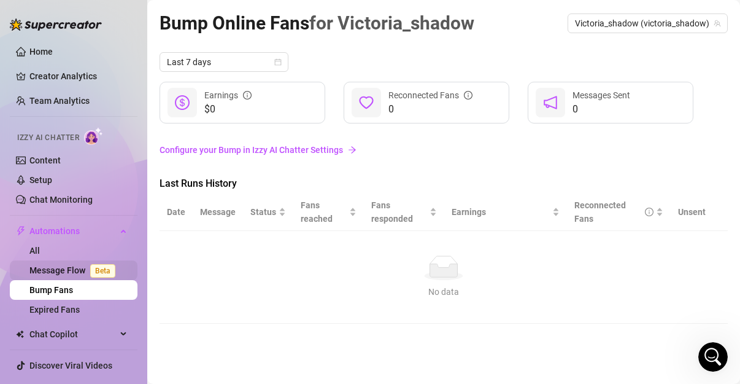
click at [73, 268] on link "Message Flow Beta" at bounding box center [74, 270] width 91 height 10
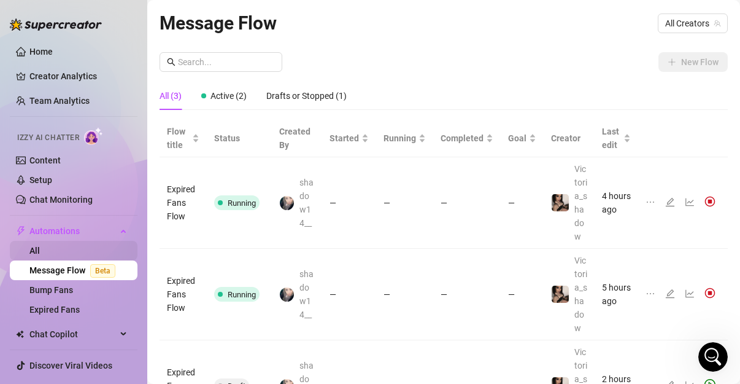
click at [40, 246] on link "All" at bounding box center [34, 251] width 10 height 10
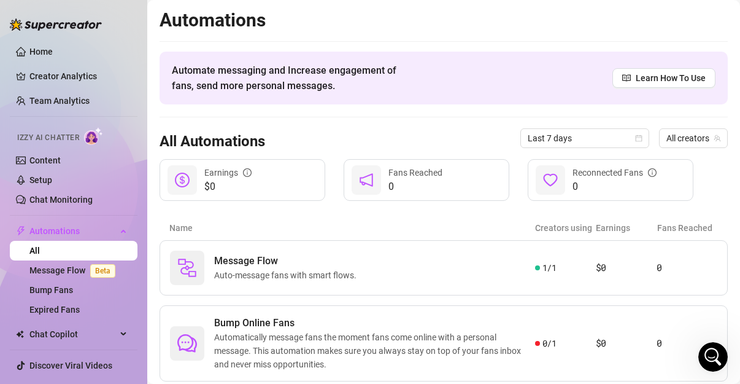
click at [90, 220] on ul "Home Creator Analytics Team Analytics Izzy AI Chatter Content Setup Chat Monito…" at bounding box center [74, 221] width 128 height 368
click at [73, 197] on link "Chat Monitoring" at bounding box center [60, 200] width 63 height 10
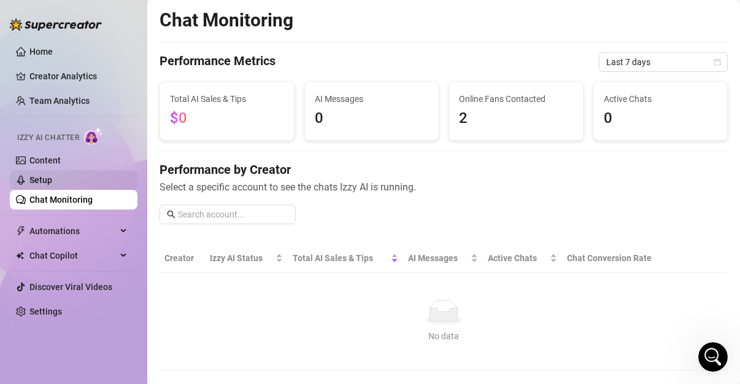
click at [52, 180] on link "Setup" at bounding box center [40, 180] width 23 height 10
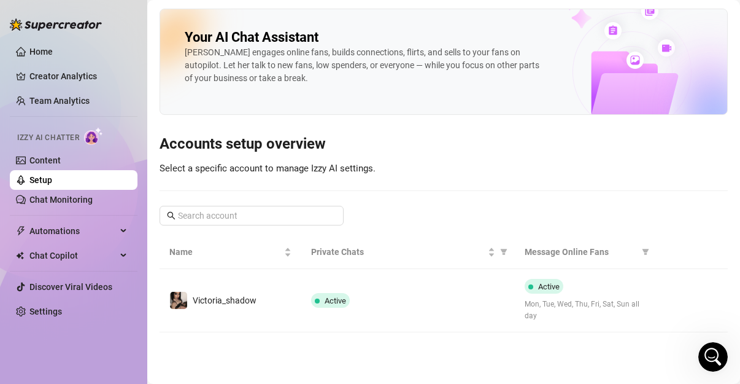
click at [87, 149] on div "Izzy AI Chatter" at bounding box center [72, 136] width 130 height 28
click at [60, 155] on link "Content" at bounding box center [44, 160] width 31 height 10
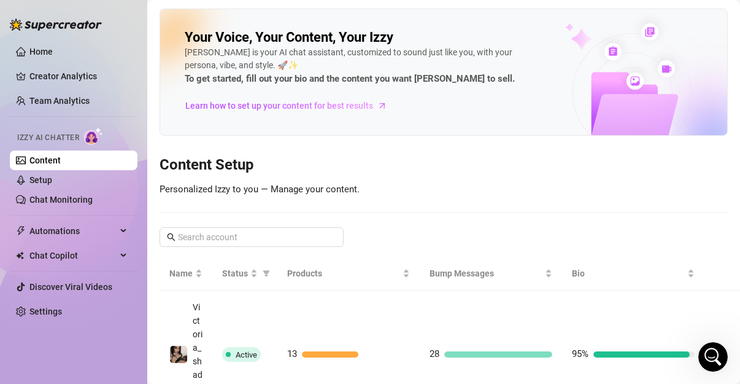
click at [94, 125] on div "Izzy AI Chatter" at bounding box center [72, 136] width 130 height 28
click at [71, 255] on span "Chat Copilot" at bounding box center [72, 256] width 87 height 20
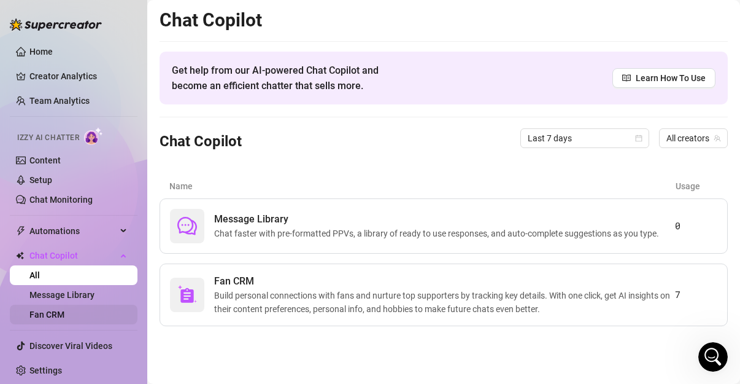
click at [63, 318] on link "Fan CRM" at bounding box center [46, 314] width 35 height 10
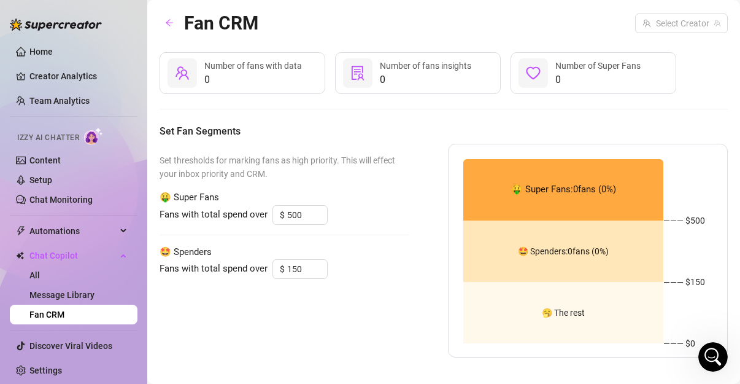
type input "150"
type input "60"
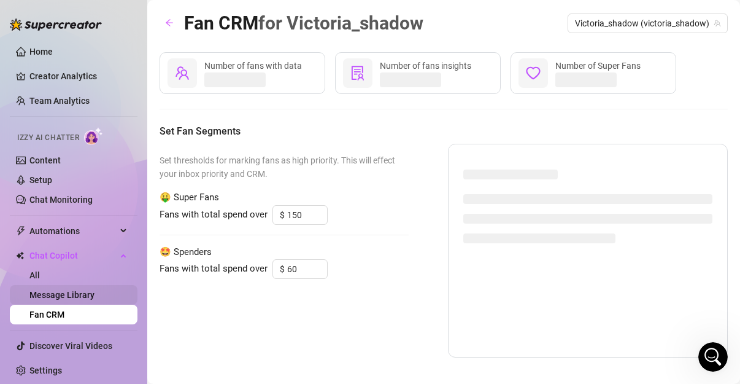
click at [64, 292] on link "Message Library" at bounding box center [61, 295] width 65 height 10
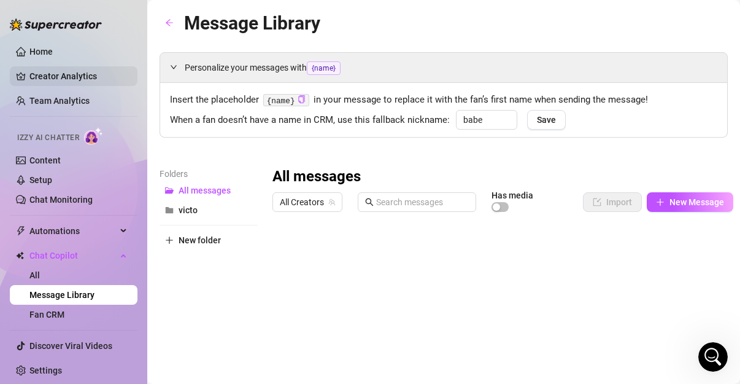
click at [50, 79] on link "Creator Analytics" at bounding box center [78, 76] width 98 height 20
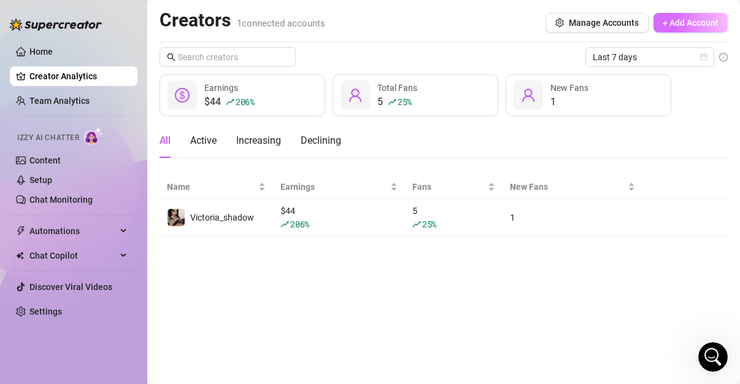
click at [665, 23] on span "+ Add Account" at bounding box center [691, 23] width 56 height 10
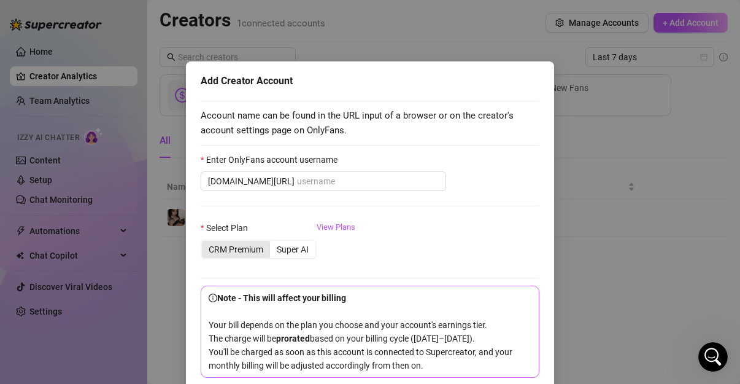
click at [244, 244] on div "CRM Premium" at bounding box center [236, 249] width 68 height 17
click at [205, 242] on input "CRM Premium" at bounding box center [205, 242] width 0 height 0
click at [299, 247] on div "Super AI" at bounding box center [292, 249] width 45 height 17
click at [273, 242] on input "Super AI" at bounding box center [273, 242] width 0 height 0
click at [240, 254] on div "CRM Premium" at bounding box center [236, 249] width 68 height 17
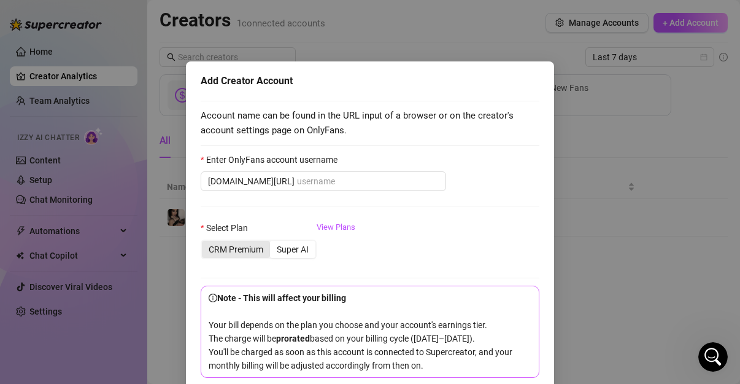
click at [205, 242] on input "CRM Premium" at bounding box center [205, 242] width 0 height 0
click at [560, 6] on div "Add Creator Account Account name can be found in the URL input of a browser or …" at bounding box center [370, 192] width 740 height 384
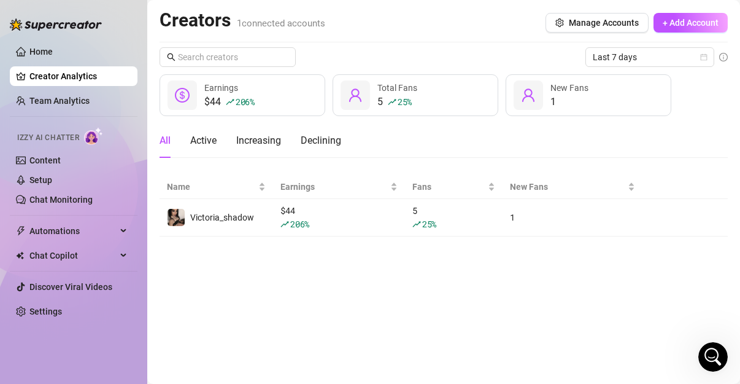
click at [559, 6] on main "Creators 1 connected accounts Manage Accounts + Add Account Last 7 days $44 206…" at bounding box center [443, 192] width 593 height 384
click at [53, 53] on link "Home" at bounding box center [40, 52] width 23 height 10
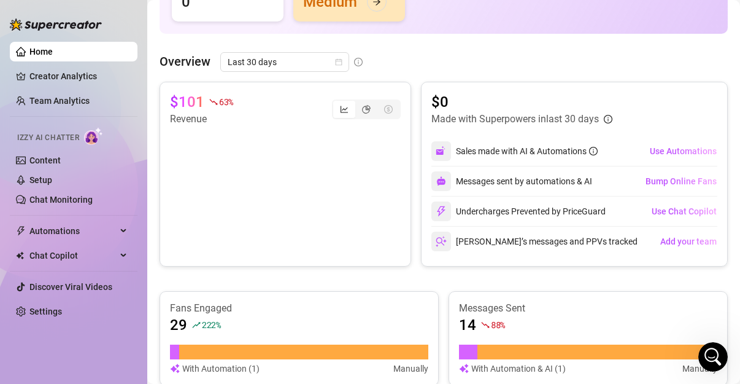
scroll to position [215, 0]
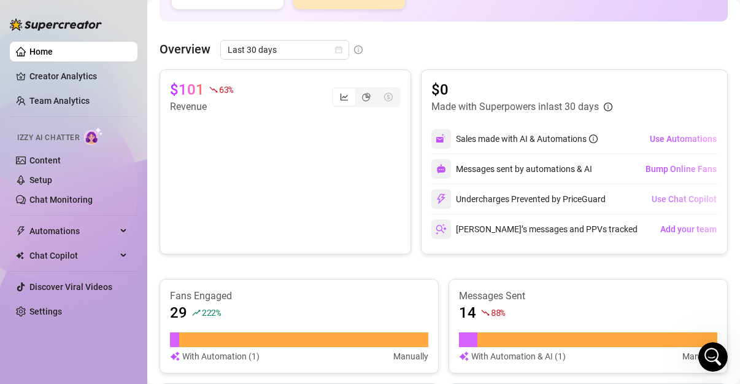
click at [672, 200] on span "Use Chat Copilot" at bounding box center [684, 199] width 65 height 10
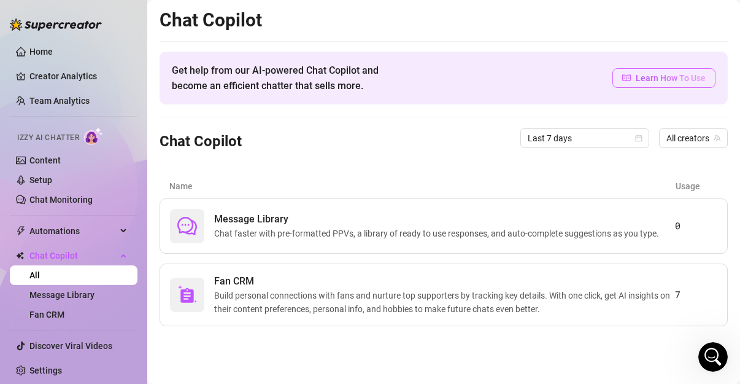
click at [630, 77] on icon "read" at bounding box center [626, 78] width 9 height 9
click at [328, 237] on span "Chat faster with pre-formatted PPVs, a library of ready to use responses, and a…" at bounding box center [439, 234] width 450 height 14
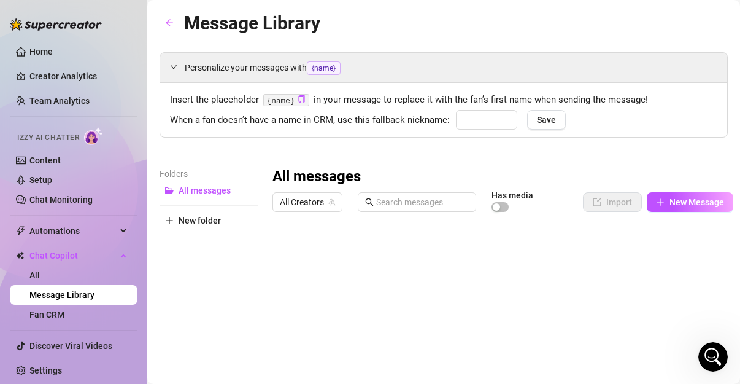
type input "babe"
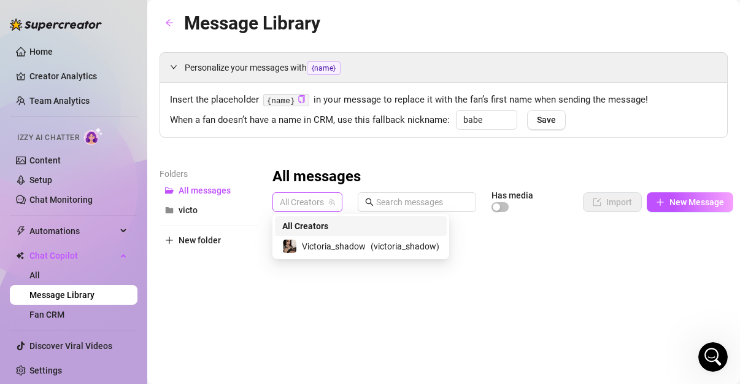
click at [317, 200] on span "All Creators" at bounding box center [307, 202] width 55 height 18
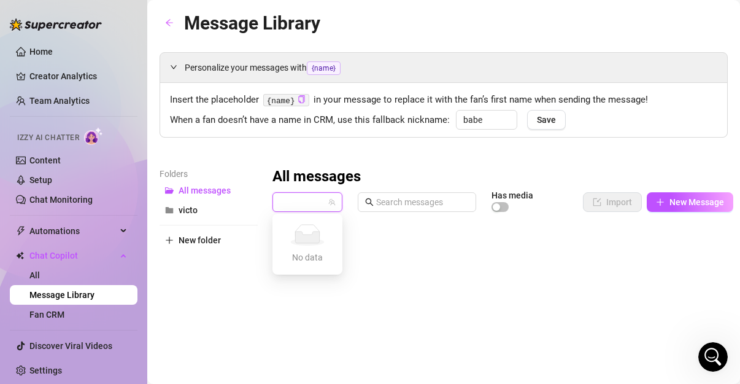
click at [309, 211] on div "All Creators Has media" at bounding box center [407, 202] width 269 height 21
click at [395, 194] on span at bounding box center [417, 202] width 118 height 20
click at [316, 198] on span "All Creators" at bounding box center [307, 202] width 55 height 18
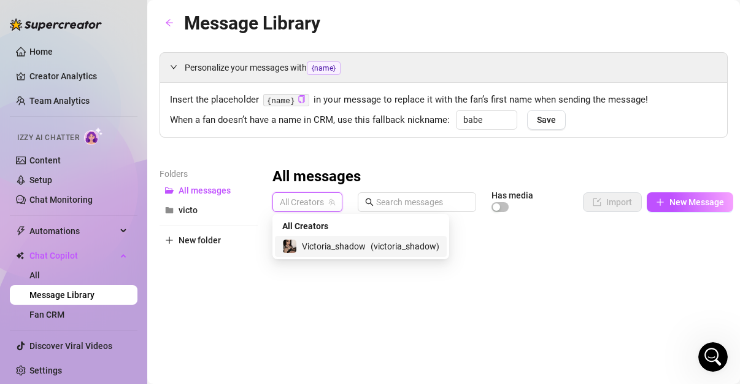
click at [326, 244] on span "Victoria_shadow" at bounding box center [334, 246] width 64 height 14
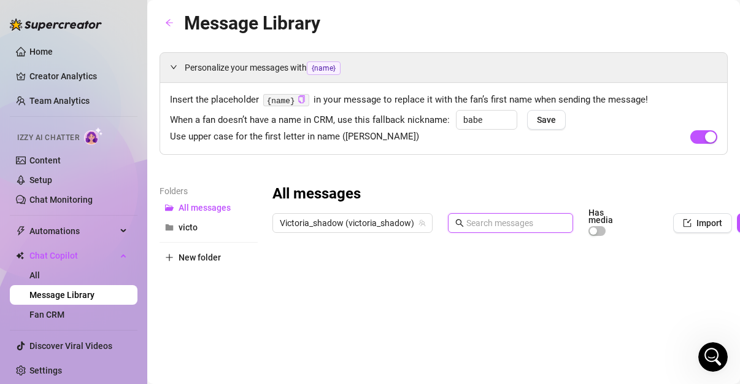
click at [469, 222] on input "text" at bounding box center [516, 223] width 99 height 14
click at [503, 190] on div "All messages" at bounding box center [548, 194] width 551 height 20
click at [40, 270] on link "All" at bounding box center [34, 275] width 10 height 10
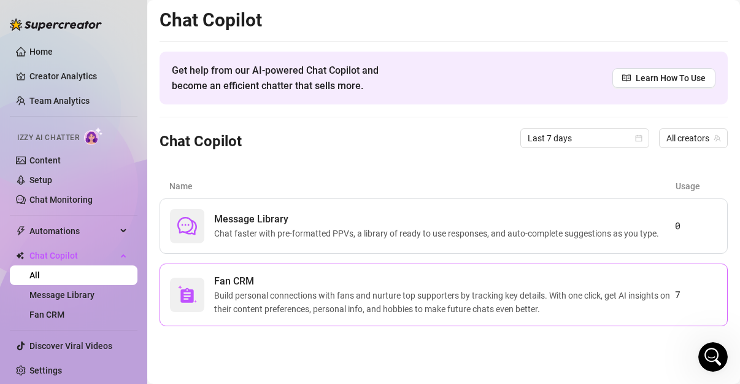
click at [266, 283] on span "Fan CRM" at bounding box center [444, 281] width 461 height 15
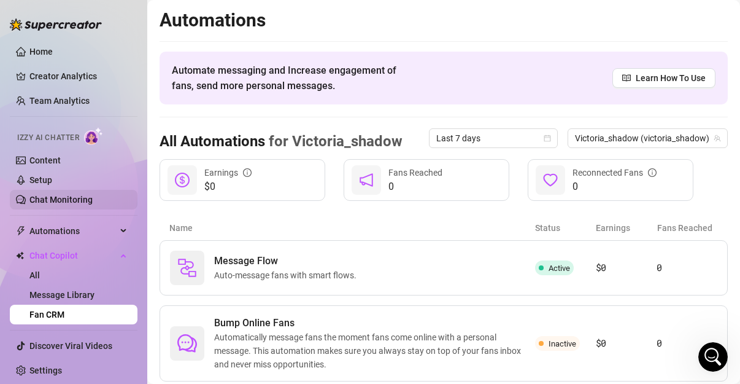
click at [93, 200] on link "Chat Monitoring" at bounding box center [60, 200] width 63 height 10
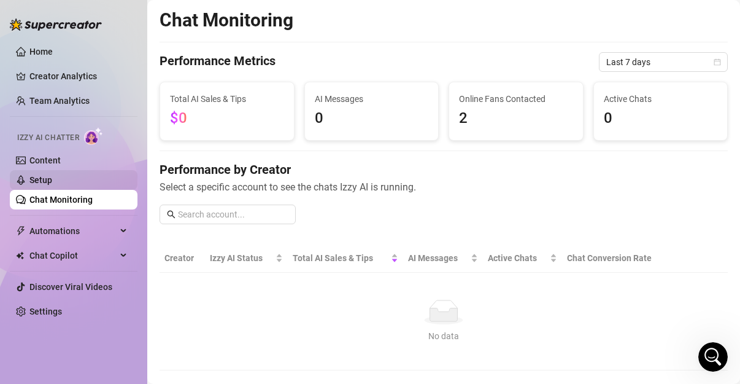
click at [52, 175] on link "Setup" at bounding box center [40, 180] width 23 height 10
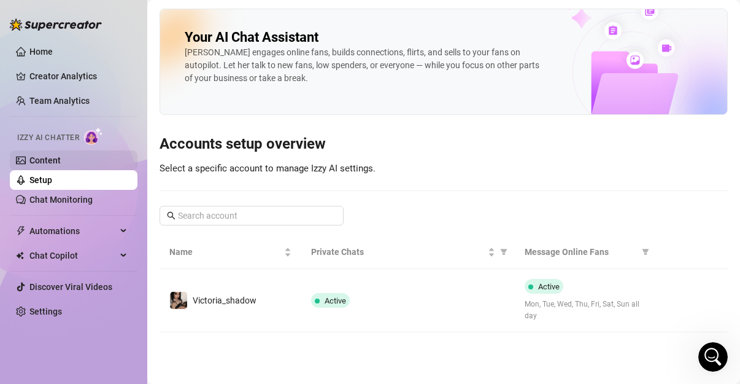
click at [61, 155] on link "Content" at bounding box center [44, 160] width 31 height 10
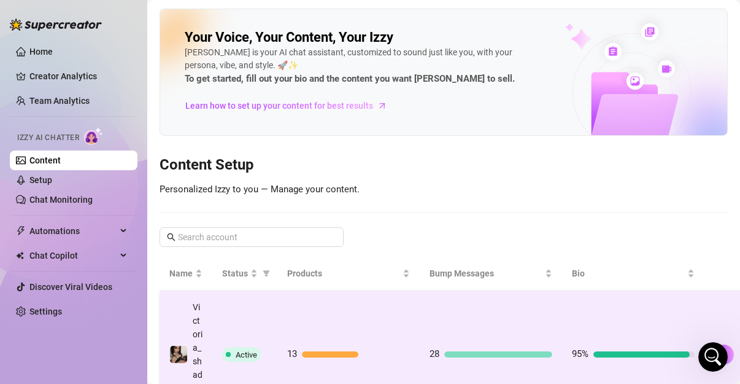
click at [241, 351] on td "Active" at bounding box center [244, 354] width 65 height 128
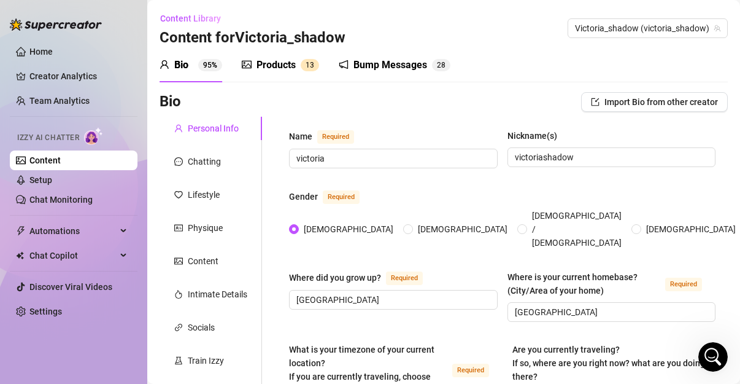
click at [260, 59] on div "Products" at bounding box center [276, 65] width 39 height 15
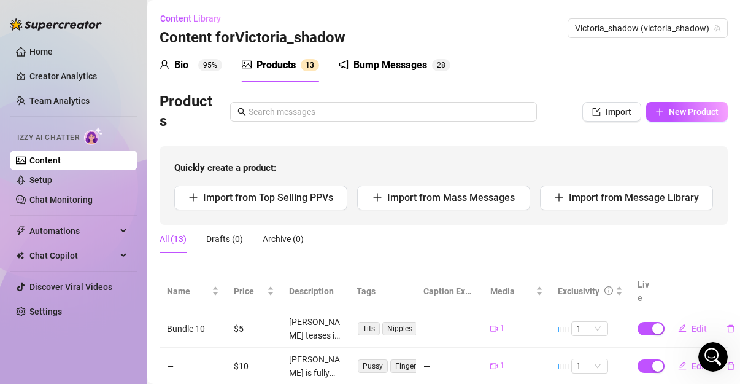
click at [432, 20] on div "Content Library Content for Victoria_shadow Victoria_shadow (victoria_shadow)" at bounding box center [444, 28] width 568 height 39
click at [399, 70] on div "Bump Messages" at bounding box center [391, 65] width 74 height 15
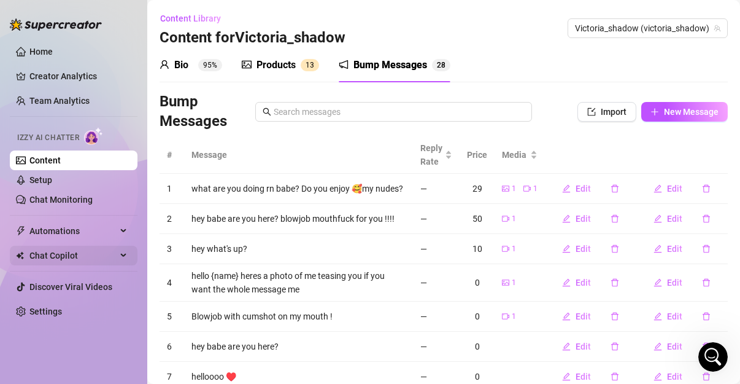
click at [60, 257] on span "Chat Copilot" at bounding box center [72, 256] width 87 height 20
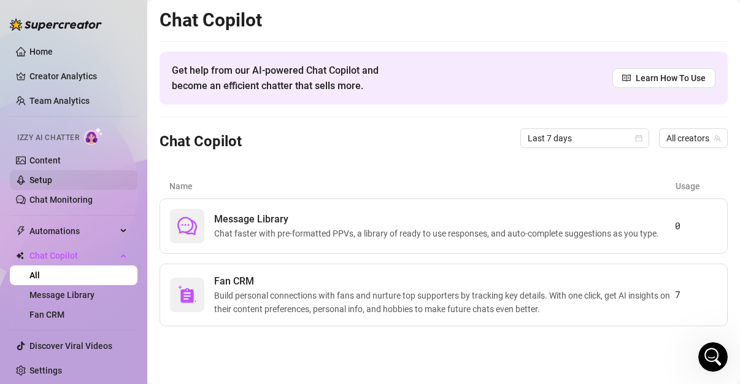
click at [52, 180] on link "Setup" at bounding box center [40, 180] width 23 height 10
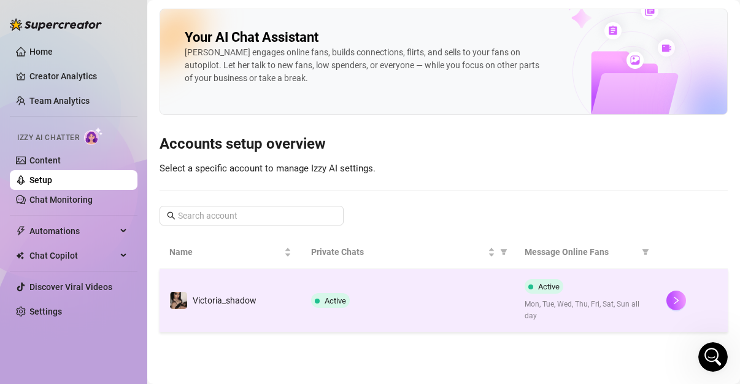
click at [319, 300] on span at bounding box center [317, 300] width 5 height 5
